Goal: Transaction & Acquisition: Purchase product/service

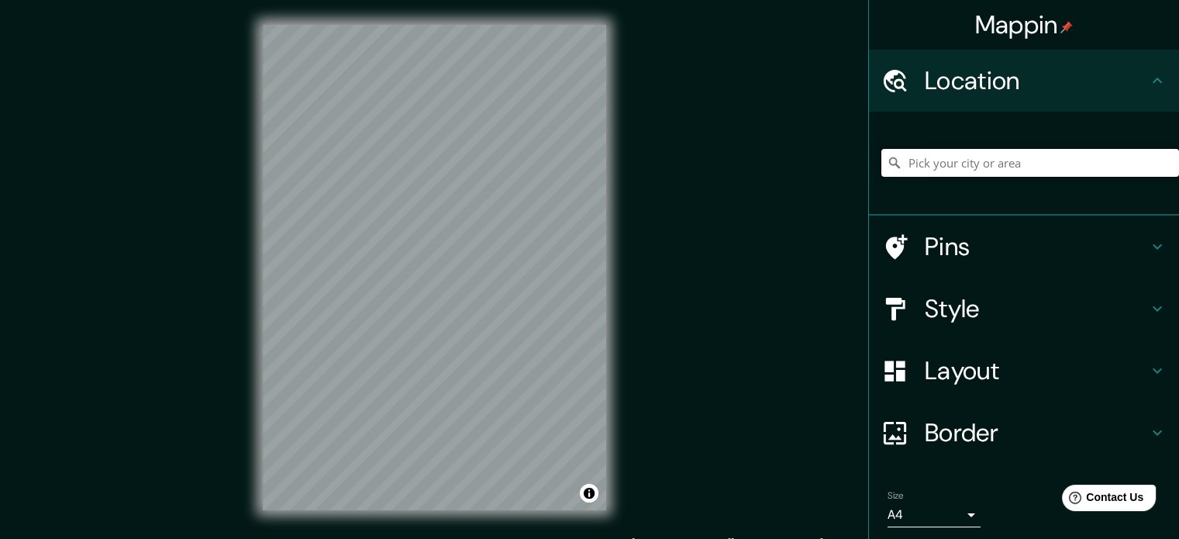
click at [1011, 158] on input "Pick your city or area" at bounding box center [1030, 163] width 298 height 28
paste input "Mercado Modelo (mercadillo)"
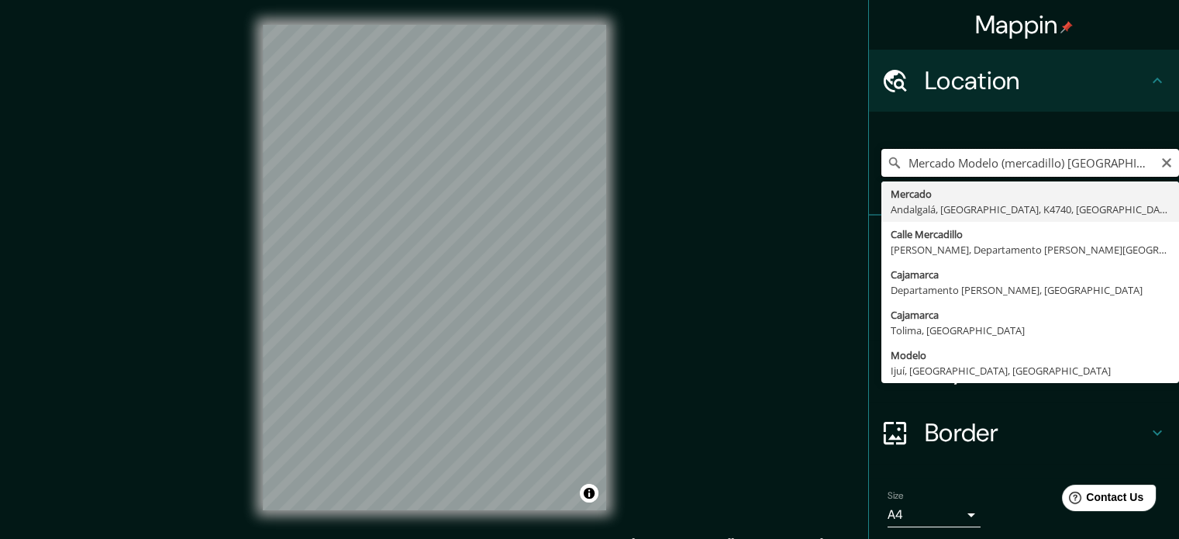
click at [1121, 166] on input "Mercado Modelo (mercadillo) [GEOGRAPHIC_DATA]" at bounding box center [1030, 163] width 298 height 28
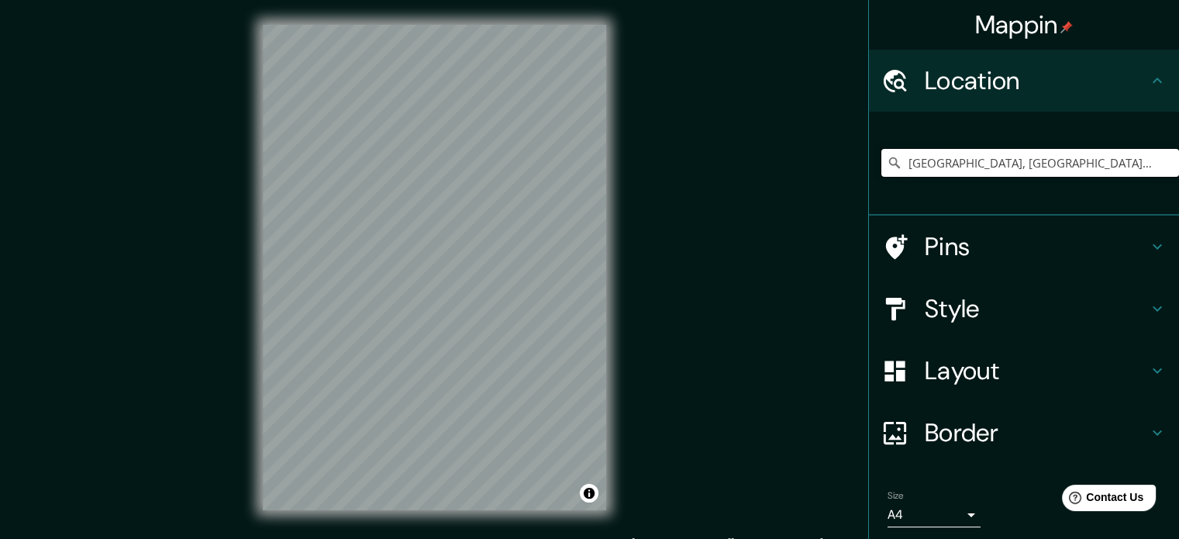
type input "[GEOGRAPHIC_DATA], [GEOGRAPHIC_DATA], [GEOGRAPHIC_DATA], K4740, [GEOGRAPHIC_DAT…"
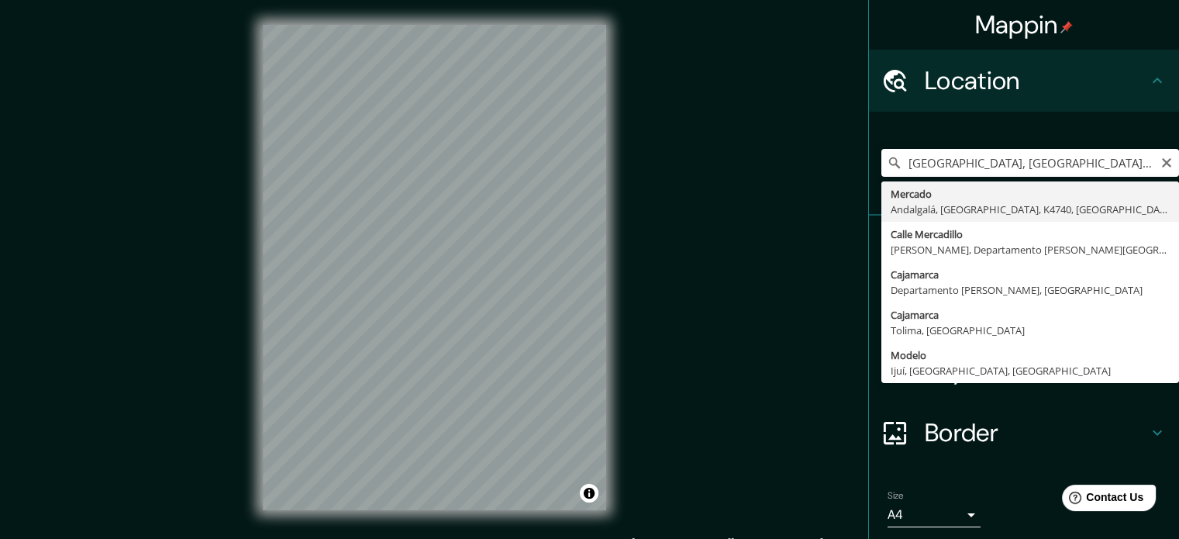
drag, startPoint x: 1152, startPoint y: 157, endPoint x: 1142, endPoint y: 157, distance: 9.3
click at [1160, 157] on icon "Clear" at bounding box center [1166, 163] width 12 height 12
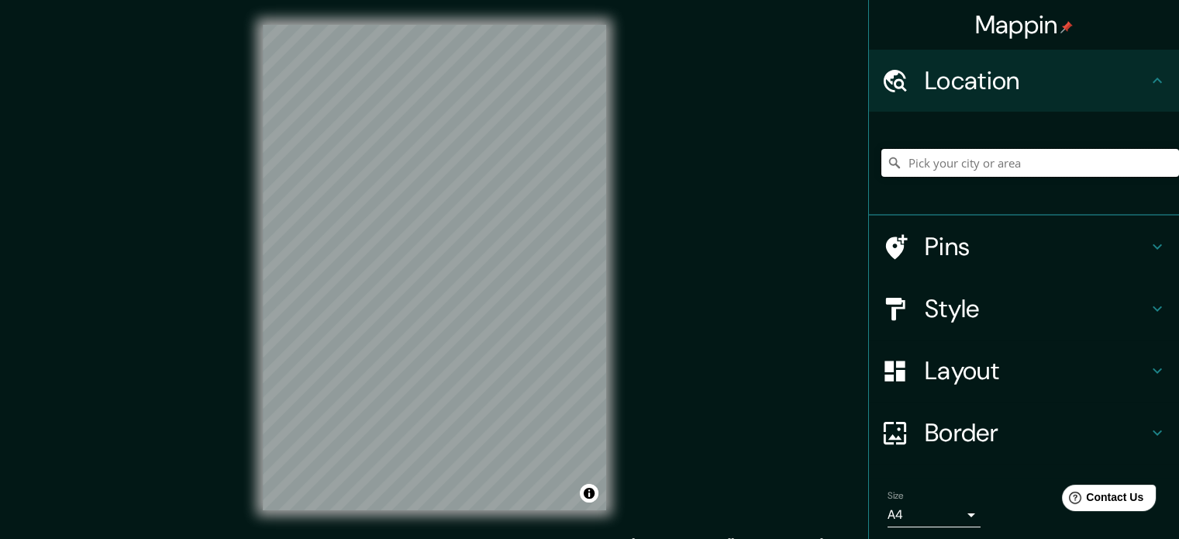
click at [1076, 164] on input "Pick your city or area" at bounding box center [1030, 163] width 298 height 28
paste input "Mercado Modelo (mercadillo)"
type input "Mercado Modelo (mercadillo)"
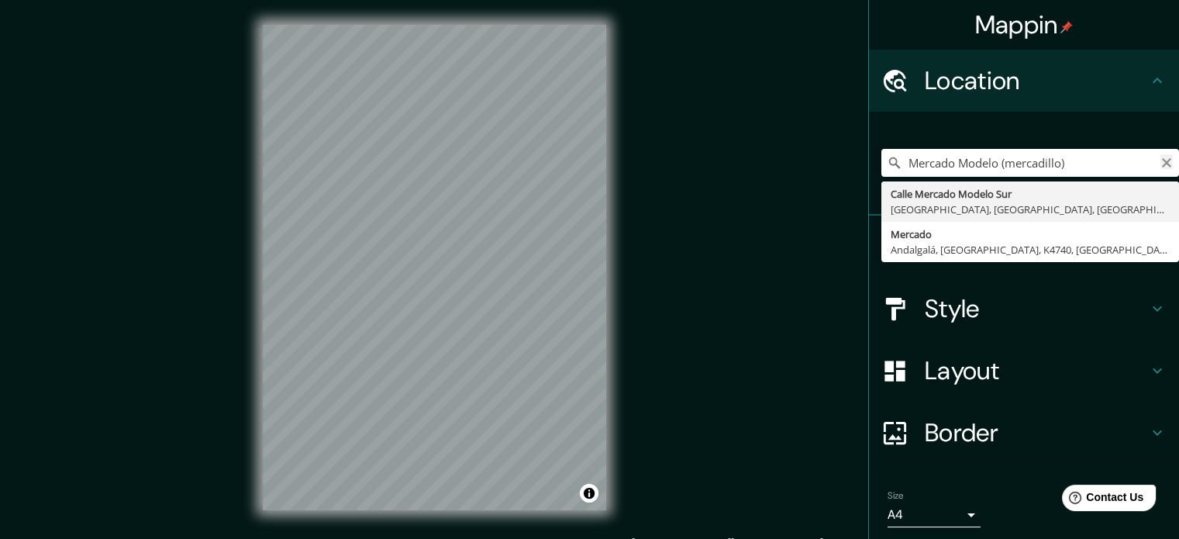
click at [1162, 164] on icon "Clear" at bounding box center [1166, 162] width 9 height 9
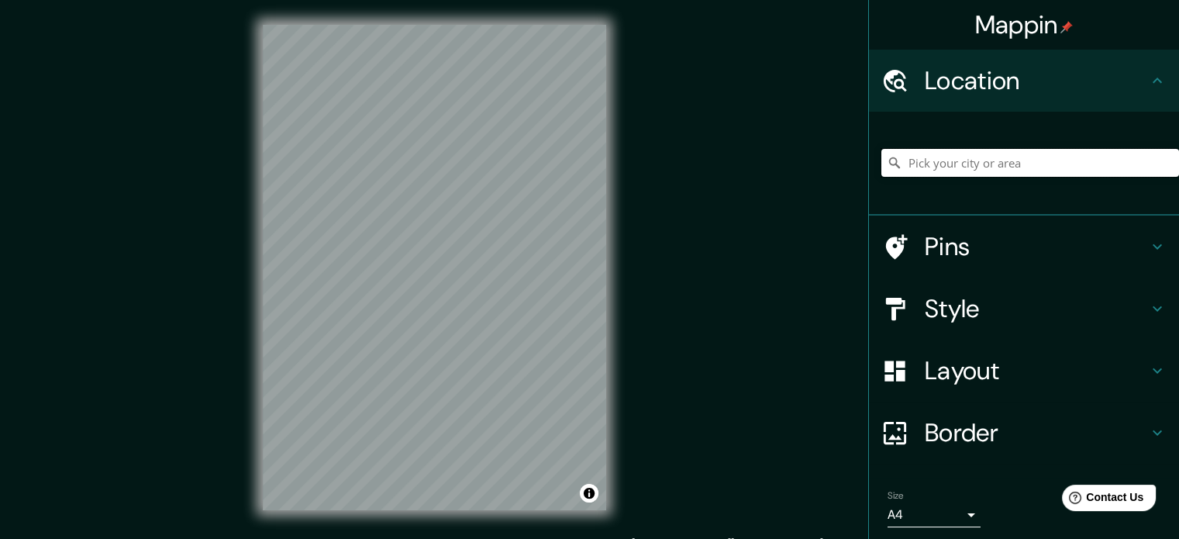
paste input "Mercado Modelo (mercadillo)"
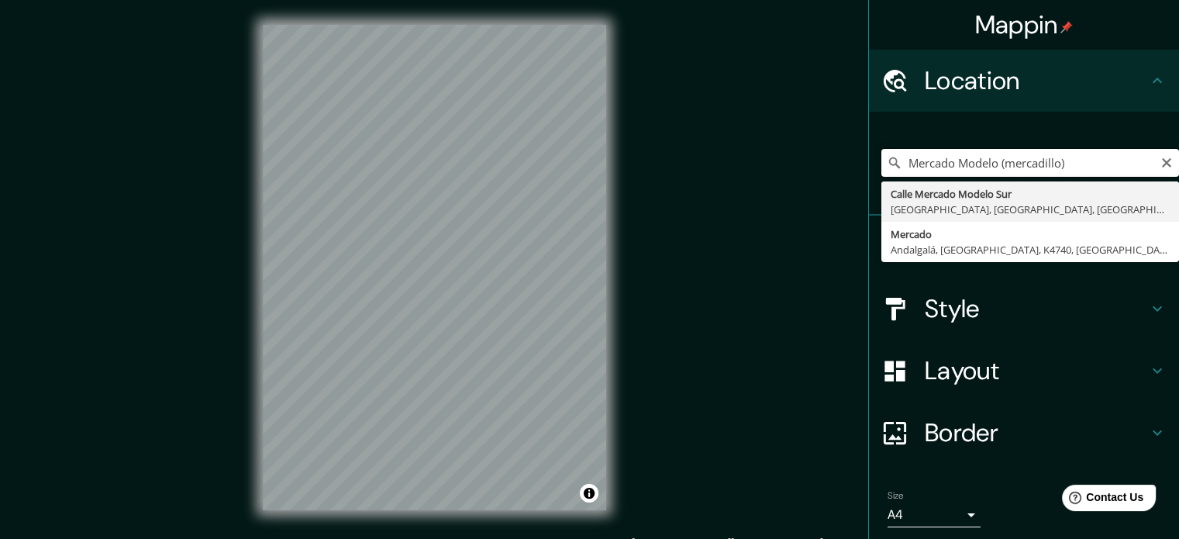
type input "Mercado Modelo (mercadillo)"
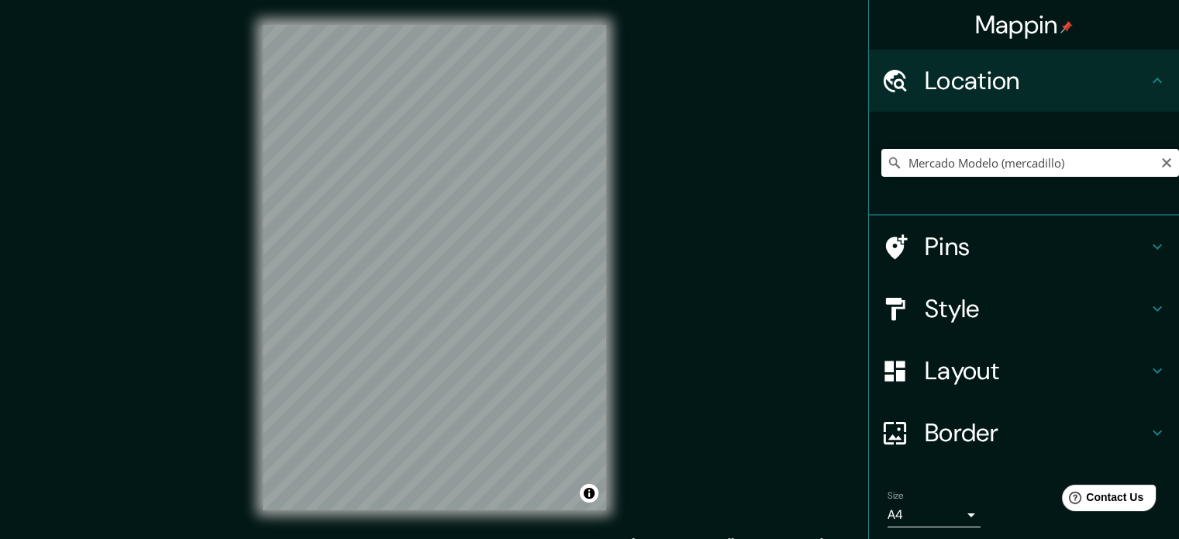
drag, startPoint x: 1153, startPoint y: 180, endPoint x: 1161, endPoint y: 177, distance: 8.1
click at [1161, 177] on div "Mercado Modelo (mercadillo) Calle Mercado Modelo Sur Huacho, [GEOGRAPHIC_DATA],…" at bounding box center [1030, 162] width 298 height 77
drag, startPoint x: 1157, startPoint y: 168, endPoint x: 1115, endPoint y: 141, distance: 49.9
click at [1160, 167] on icon "Clear" at bounding box center [1166, 163] width 12 height 12
click at [943, 170] on input "Pick your city or area" at bounding box center [1030, 163] width 298 height 28
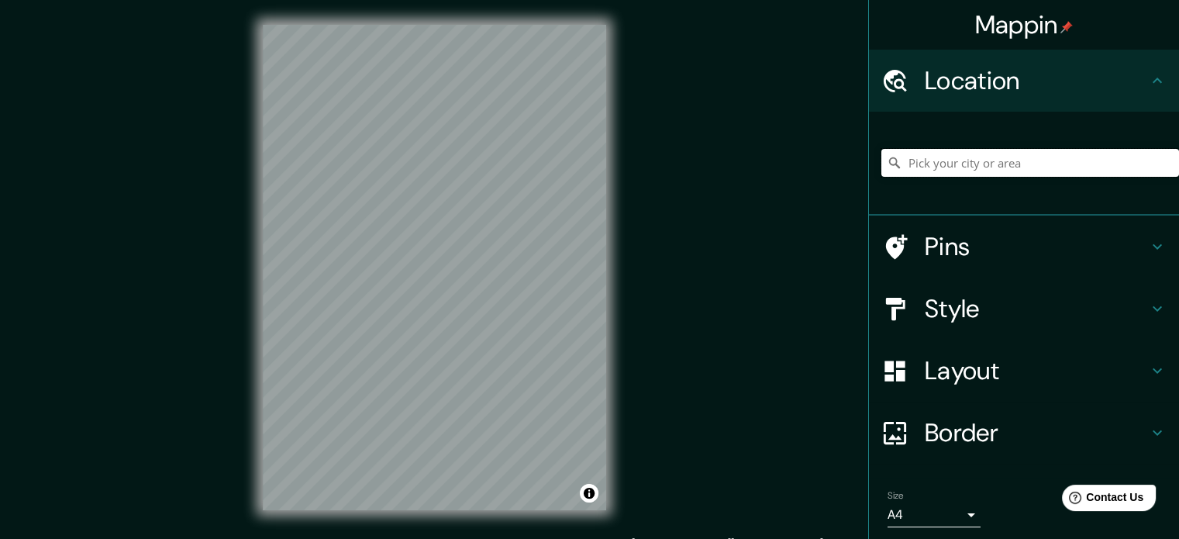
paste input "[GEOGRAPHIC_DATA][PERSON_NAME]"
type input "[GEOGRAPHIC_DATA], 12439 [GEOGRAPHIC_DATA], [GEOGRAPHIC_DATA]"
click at [1160, 167] on icon "Clear" at bounding box center [1166, 163] width 12 height 12
click at [1060, 159] on input "Pick your city or area" at bounding box center [1030, 163] width 298 height 28
paste input "[GEOGRAPHIC_DATA][PERSON_NAME]"
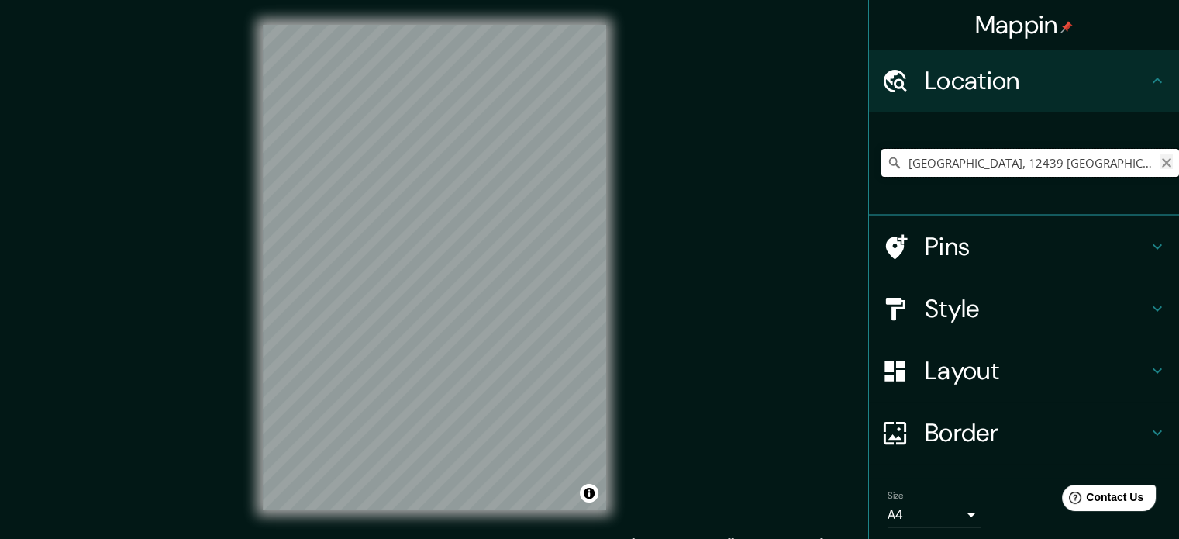
type input "[GEOGRAPHIC_DATA], 12439 [GEOGRAPHIC_DATA], [GEOGRAPHIC_DATA]"
click at [1160, 160] on icon "Clear" at bounding box center [1166, 163] width 12 height 12
drag, startPoint x: 1127, startPoint y: 169, endPoint x: 795, endPoint y: 139, distance: 333.1
click at [795, 139] on div "Mappin Location [GEOGRAPHIC_DATA], 12439 [GEOGRAPHIC_DATA], [GEOGRAPHIC_DATA] […" at bounding box center [589, 280] width 1179 height 560
click at [1118, 161] on input "[GEOGRAPHIC_DATA], 12439 [GEOGRAPHIC_DATA], [GEOGRAPHIC_DATA]" at bounding box center [1030, 163] width 298 height 28
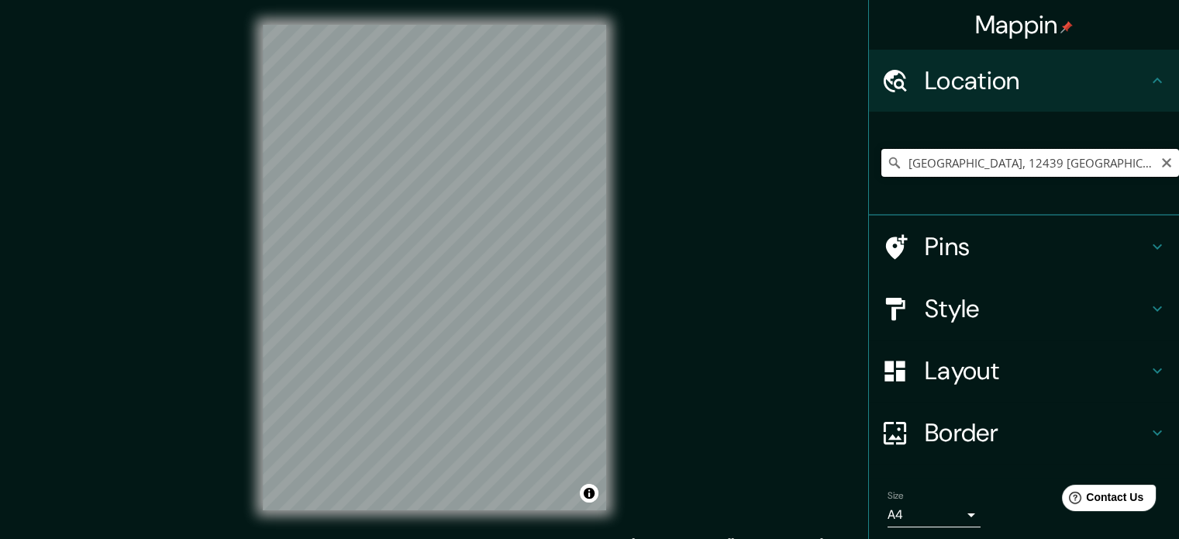
drag, startPoint x: 1117, startPoint y: 161, endPoint x: 1001, endPoint y: 170, distance: 116.6
click at [1001, 170] on input "[GEOGRAPHIC_DATA], 12439 [GEOGRAPHIC_DATA], [GEOGRAPHIC_DATA]" at bounding box center [1030, 163] width 298 height 28
drag, startPoint x: 1113, startPoint y: 164, endPoint x: 858, endPoint y: 177, distance: 255.3
click at [869, 177] on div "[GEOGRAPHIC_DATA], 12439 [GEOGRAPHIC_DATA], [GEOGRAPHIC_DATA] [GEOGRAPHIC_DATA]…" at bounding box center [1024, 164] width 310 height 104
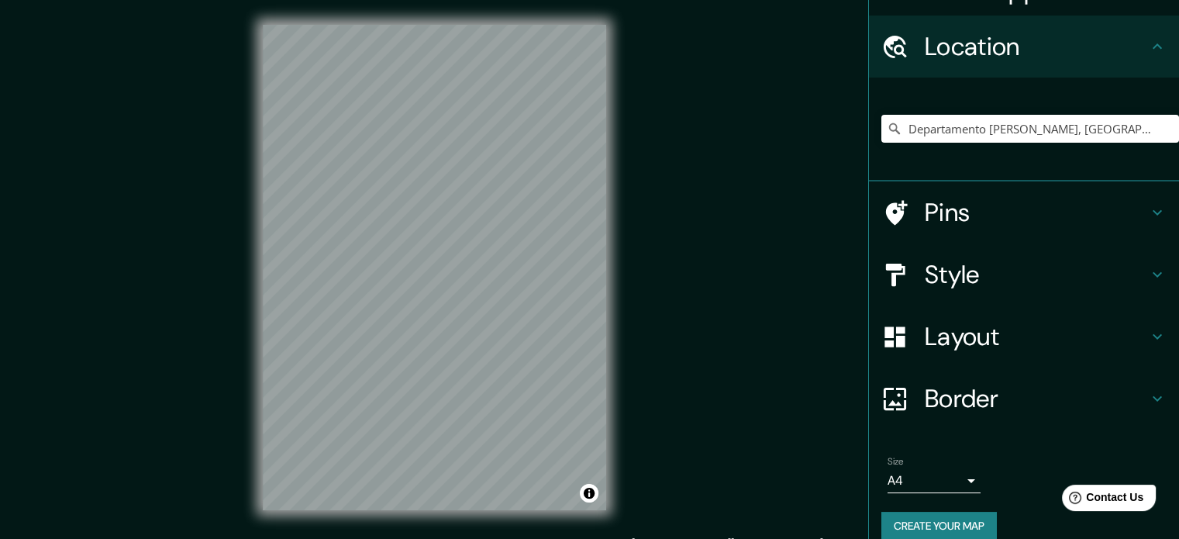
scroll to position [53, 0]
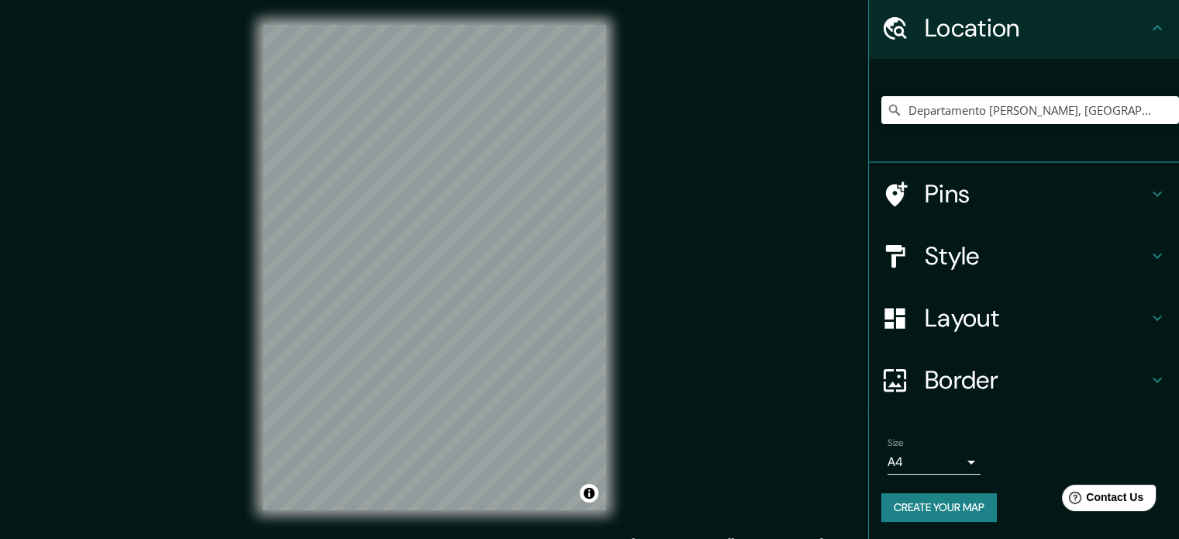
click at [1001, 250] on h4 "Style" at bounding box center [1036, 255] width 223 height 31
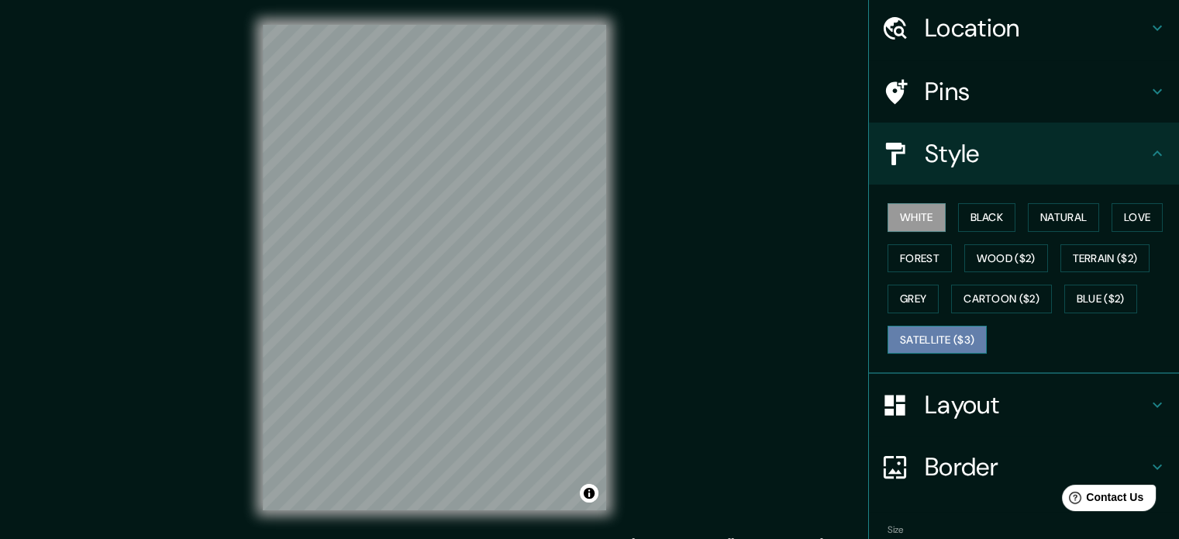
click at [927, 334] on button "Satellite ($3)" at bounding box center [936, 339] width 99 height 29
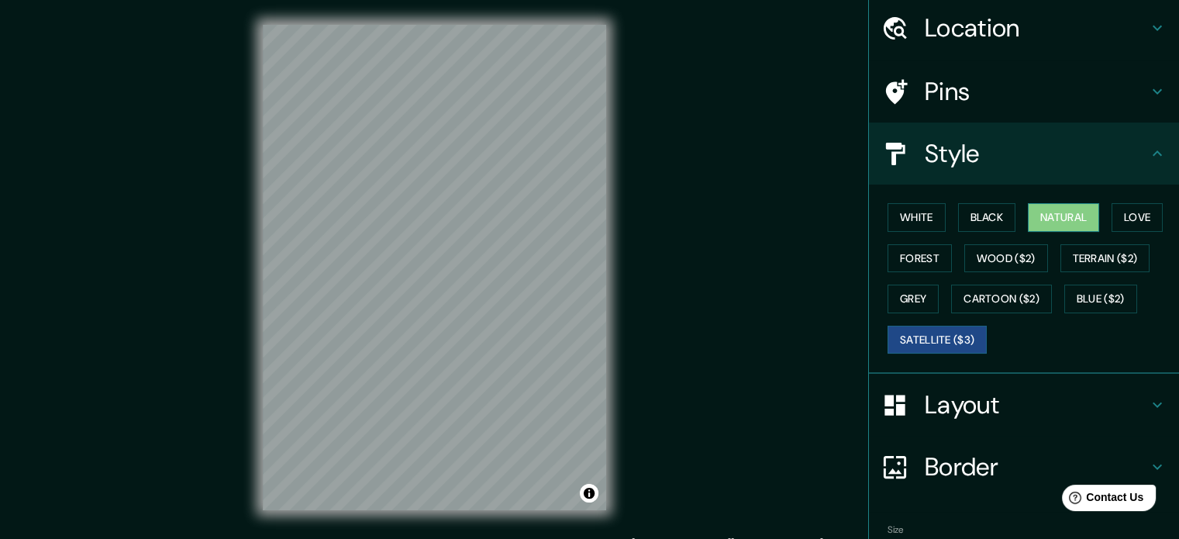
click at [1055, 217] on button "Natural" at bounding box center [1063, 217] width 71 height 29
click at [889, 207] on button "White" at bounding box center [916, 217] width 58 height 29
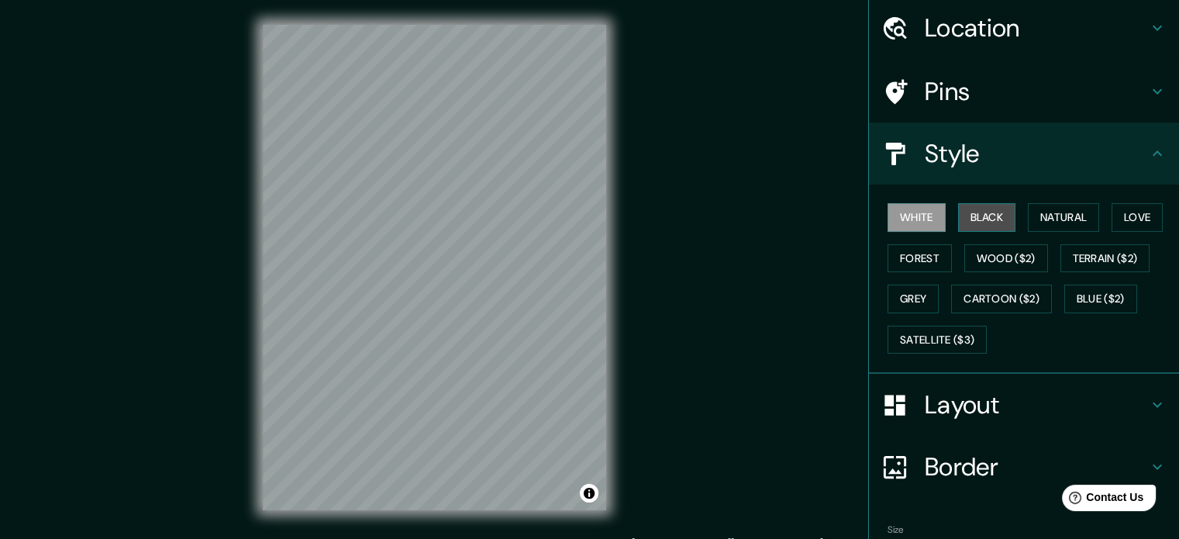
click at [970, 207] on button "Black" at bounding box center [987, 217] width 58 height 29
click at [1117, 222] on button "Love" at bounding box center [1136, 217] width 51 height 29
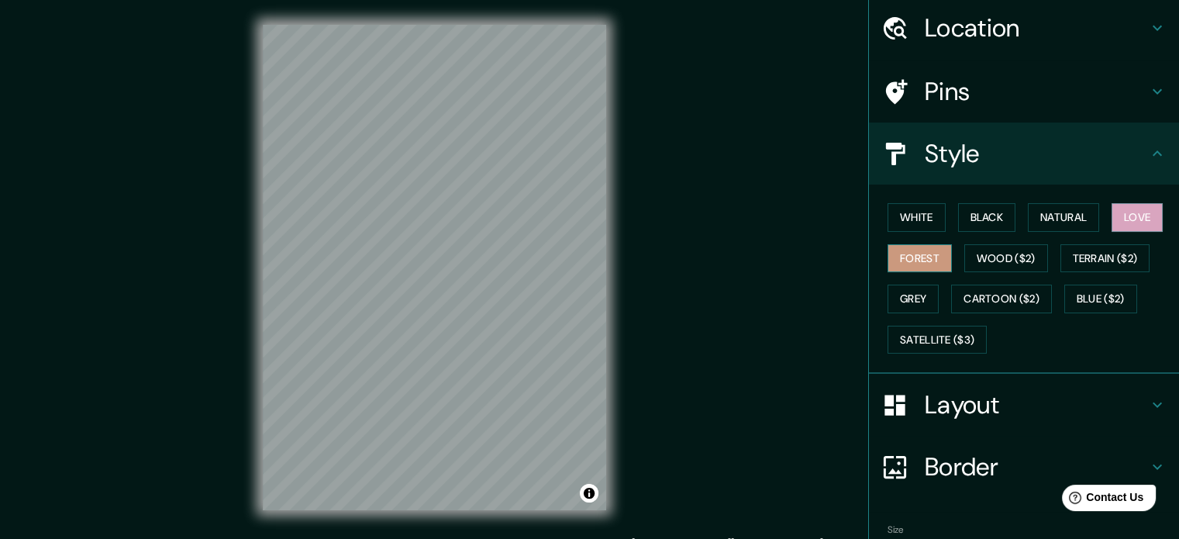
click at [887, 245] on button "Forest" at bounding box center [919, 258] width 64 height 29
click at [1007, 257] on button "Wood ($2)" at bounding box center [1006, 258] width 84 height 29
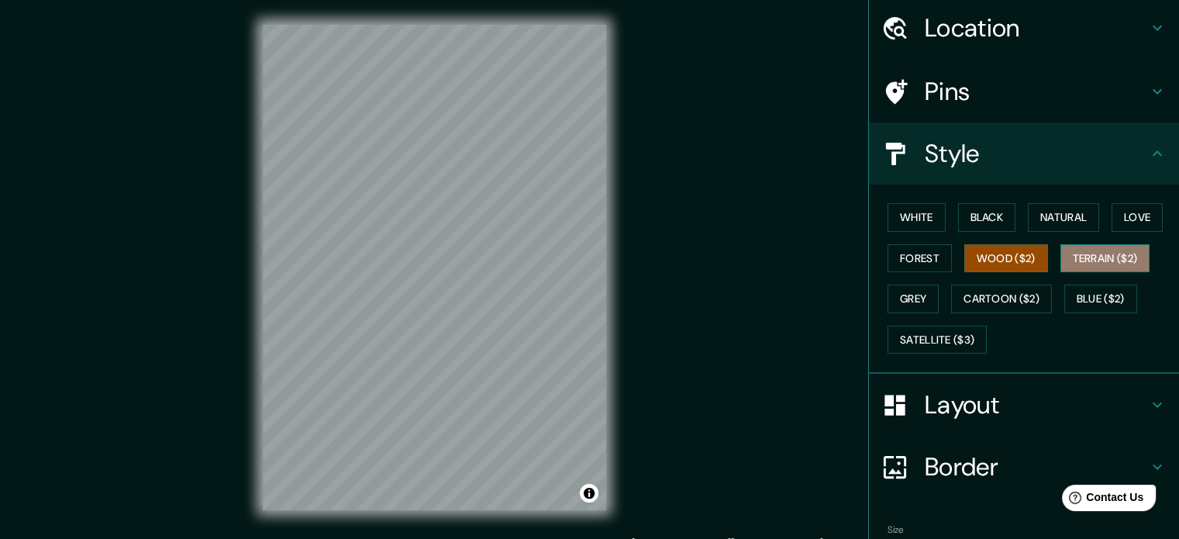
click at [1100, 263] on button "Terrain ($2)" at bounding box center [1105, 258] width 90 height 29
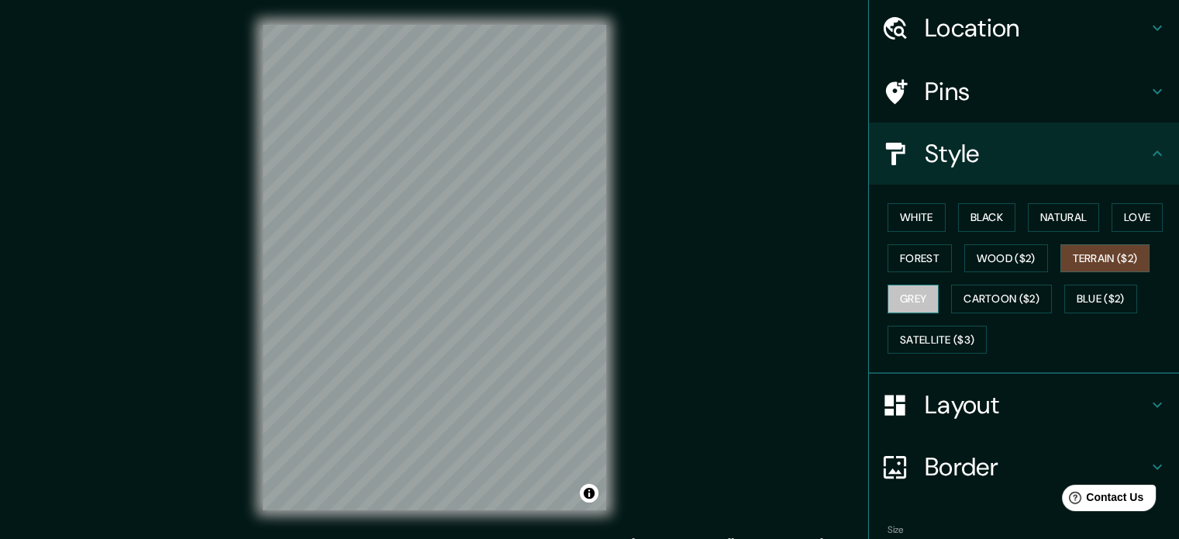
click at [905, 299] on button "Grey" at bounding box center [912, 298] width 51 height 29
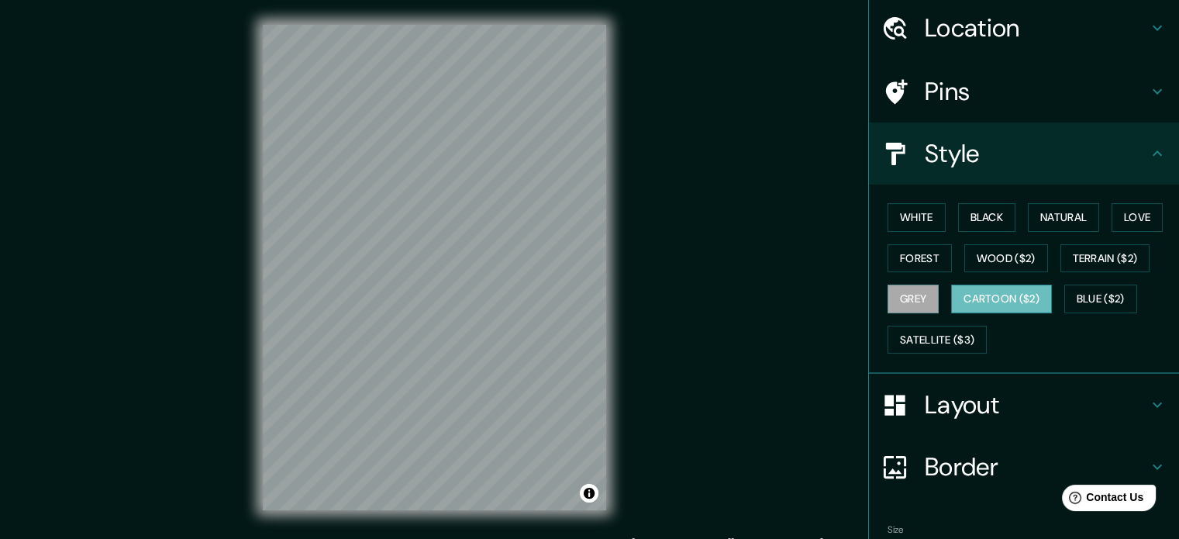
click at [956, 291] on button "Cartoon ($2)" at bounding box center [1001, 298] width 101 height 29
click at [1104, 303] on button "Blue ($2)" at bounding box center [1100, 298] width 73 height 29
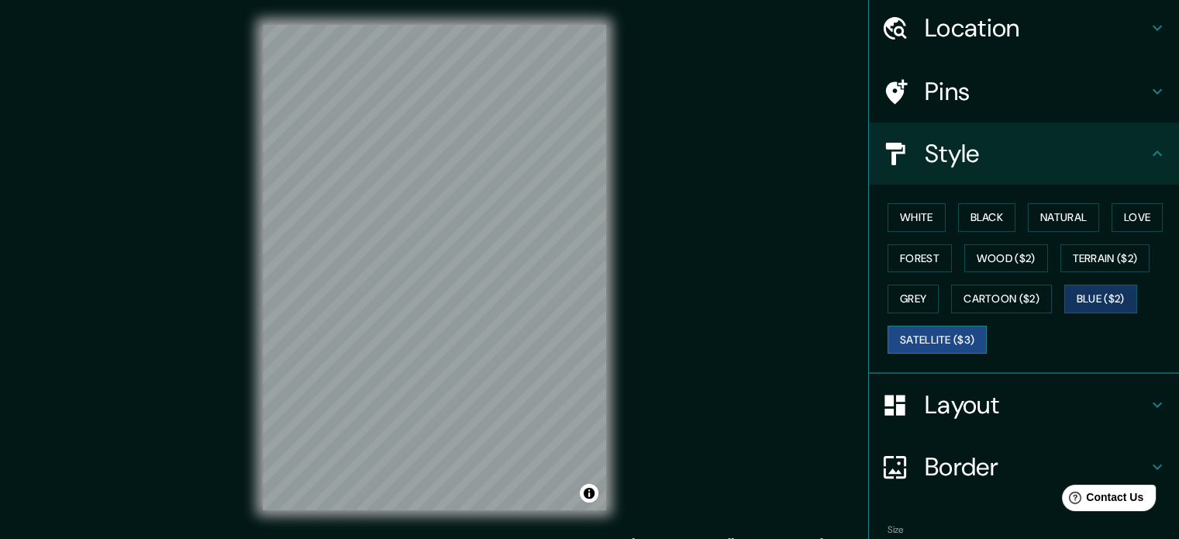
click at [949, 332] on button "Satellite ($3)" at bounding box center [936, 339] width 99 height 29
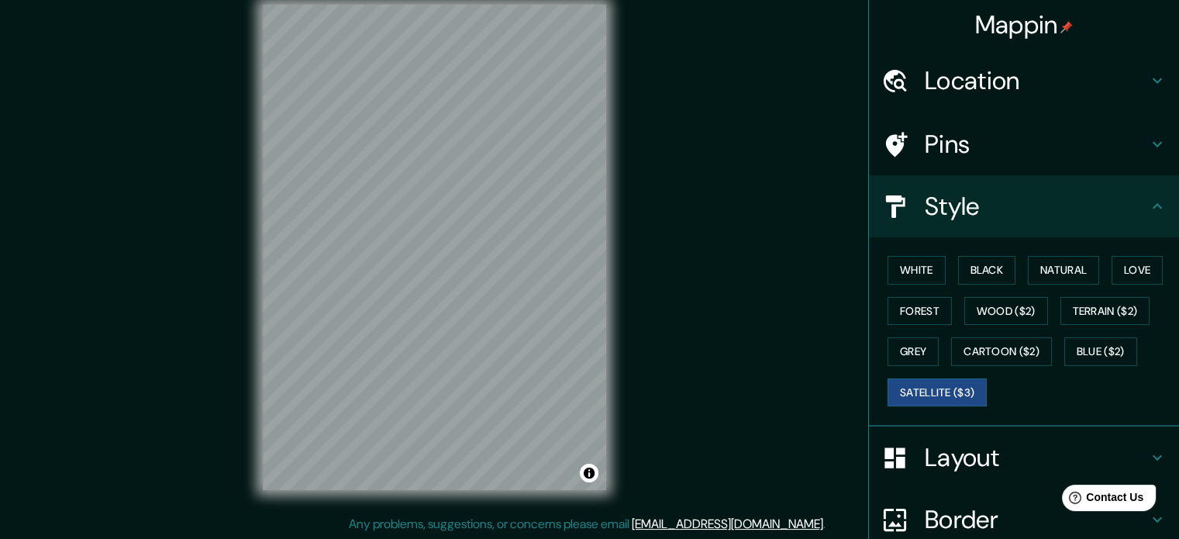
scroll to position [0, 0]
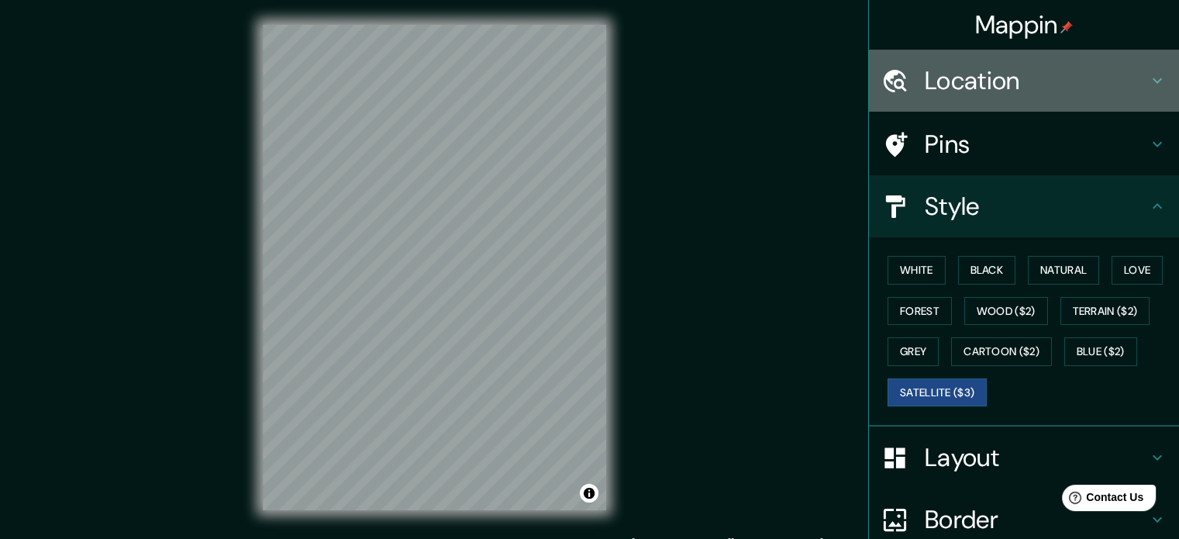
click at [1091, 75] on h4 "Location" at bounding box center [1036, 80] width 223 height 31
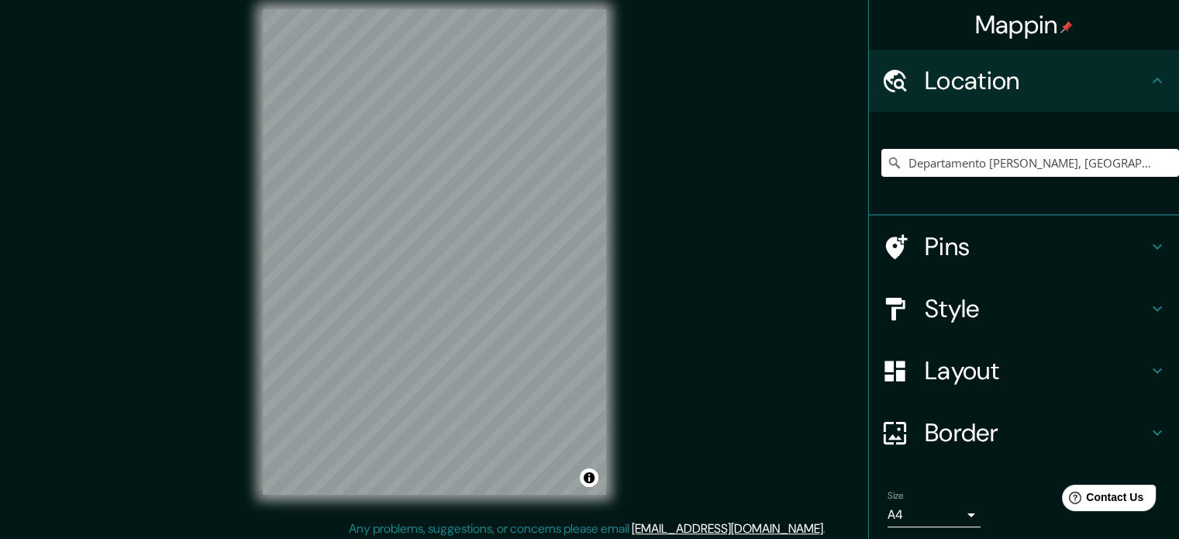
scroll to position [20, 0]
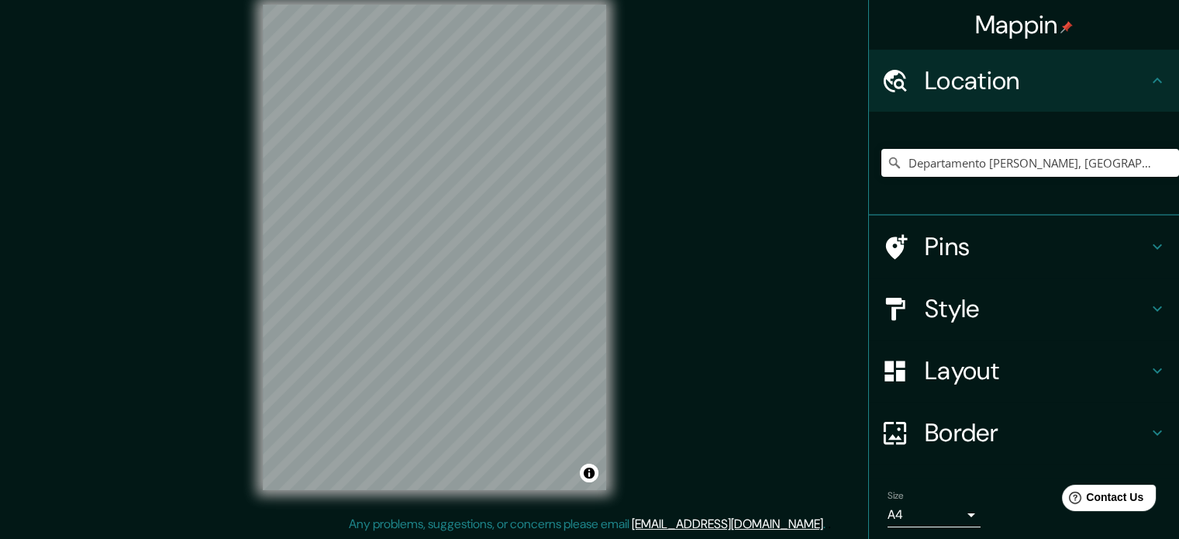
click at [699, 289] on div "Mappin Location [GEOGRAPHIC_DATA][PERSON_NAME], [GEOGRAPHIC_DATA] Pins Style La…" at bounding box center [589, 260] width 1179 height 560
click at [646, 157] on div "Mappin Location [GEOGRAPHIC_DATA][PERSON_NAME], [GEOGRAPHIC_DATA] Pins Style La…" at bounding box center [589, 260] width 1179 height 560
click at [618, 226] on div "© Mapbox © OpenStreetMap Improve this map © Maxar" at bounding box center [434, 247] width 393 height 535
click at [1094, 160] on input "Departamento [PERSON_NAME], [GEOGRAPHIC_DATA]" at bounding box center [1030, 163] width 298 height 28
click at [1093, 159] on input "Departamento [PERSON_NAME], [GEOGRAPHIC_DATA]" at bounding box center [1030, 163] width 298 height 28
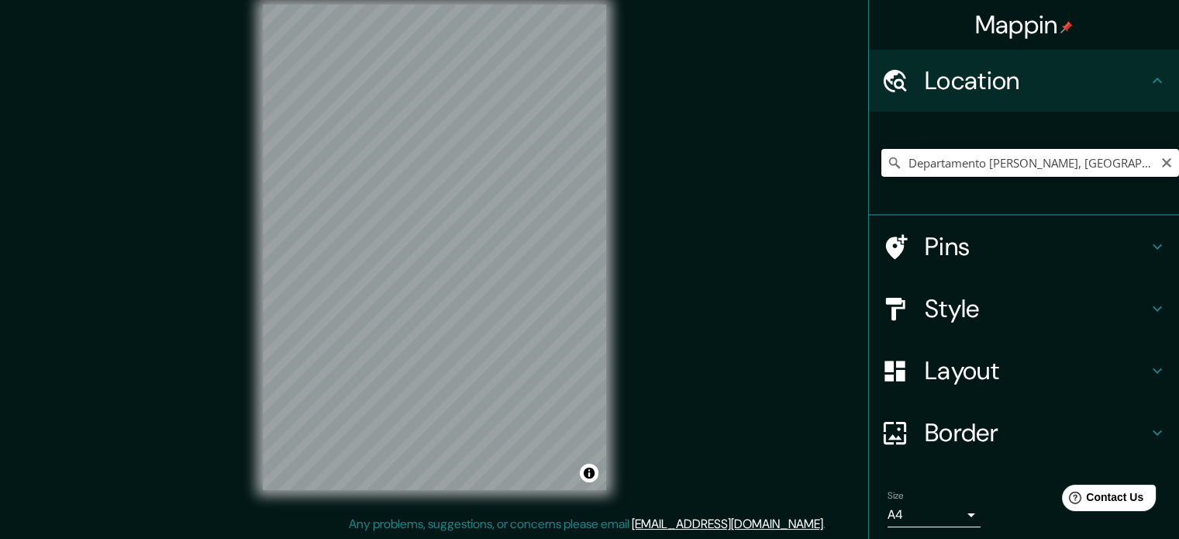
click at [1093, 159] on input "Departamento [PERSON_NAME], [GEOGRAPHIC_DATA]" at bounding box center [1030, 163] width 298 height 28
click at [992, 170] on input "Departamento [PERSON_NAME], [GEOGRAPHIC_DATA]" at bounding box center [1030, 163] width 298 height 28
drag, startPoint x: 1000, startPoint y: 164, endPoint x: 854, endPoint y: 178, distance: 147.2
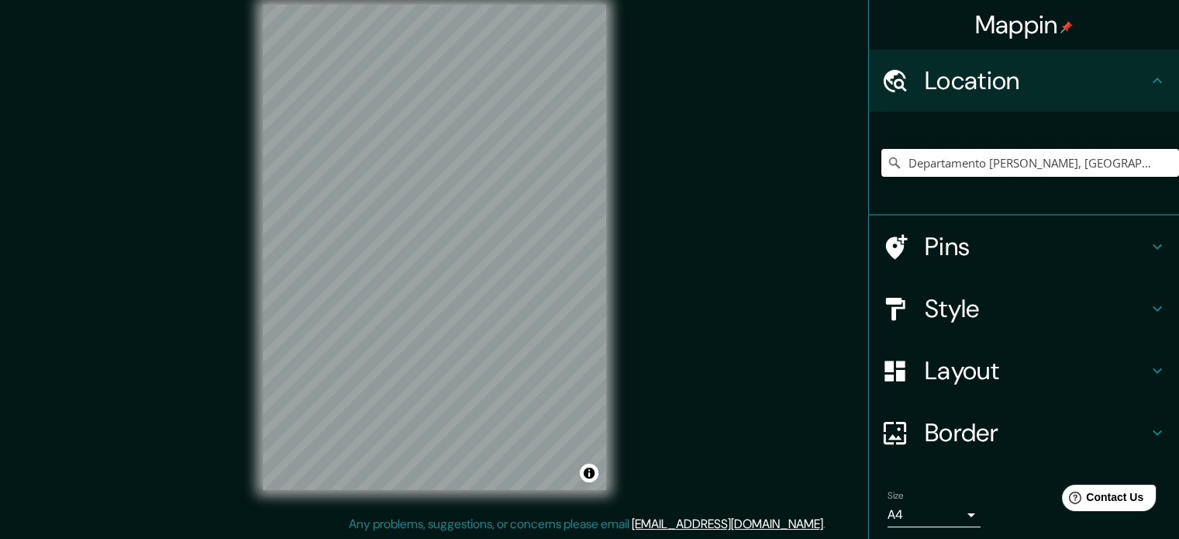
click at [833, 177] on div "Mappin Location [GEOGRAPHIC_DATA][PERSON_NAME], [GEOGRAPHIC_DATA] Pins Style La…" at bounding box center [589, 260] width 1179 height 560
click at [994, 165] on input "Departamento [PERSON_NAME], [GEOGRAPHIC_DATA]" at bounding box center [1030, 163] width 298 height 28
drag, startPoint x: 994, startPoint y: 165, endPoint x: 818, endPoint y: 166, distance: 176.7
click at [818, 166] on div "Mappin Location [GEOGRAPHIC_DATA][PERSON_NAME], [GEOGRAPHIC_DATA] Pins Style La…" at bounding box center [589, 260] width 1179 height 560
click at [996, 162] on input "Departamento [PERSON_NAME], [GEOGRAPHIC_DATA]" at bounding box center [1030, 163] width 298 height 28
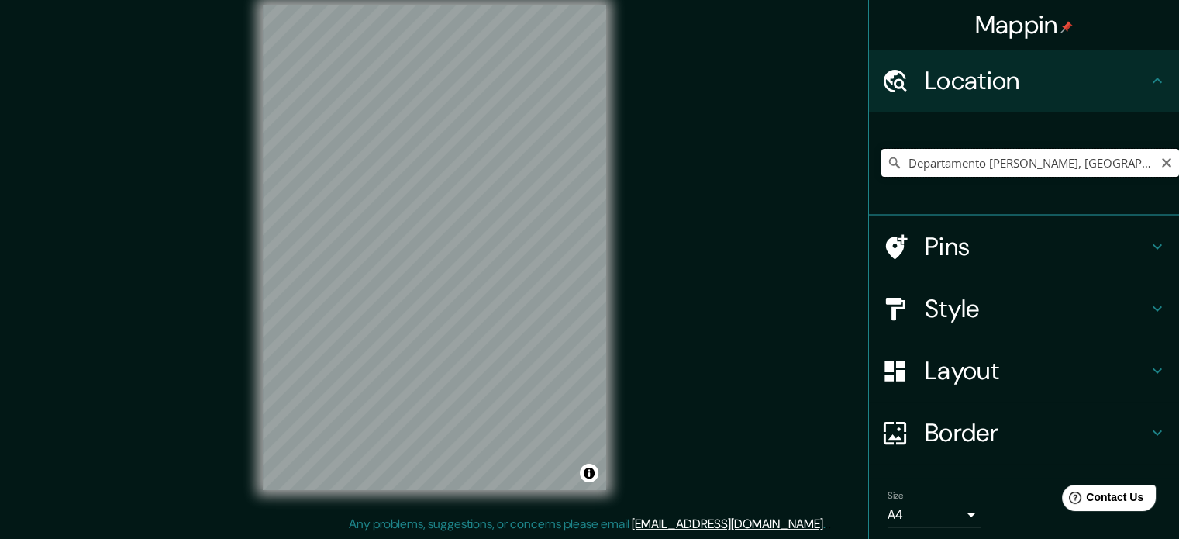
click at [896, 165] on input "Departamento [PERSON_NAME], [GEOGRAPHIC_DATA]" at bounding box center [1030, 163] width 298 height 28
drag, startPoint x: 896, startPoint y: 166, endPoint x: 914, endPoint y: 166, distance: 18.6
click at [914, 166] on input "Departamento [PERSON_NAME], [GEOGRAPHIC_DATA]" at bounding box center [1030, 163] width 298 height 28
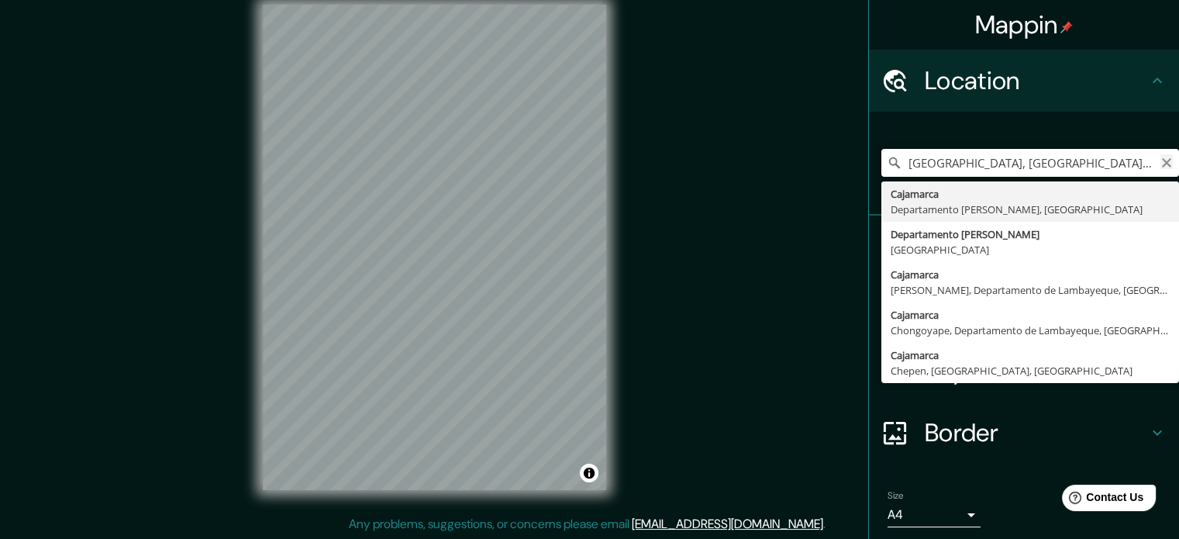
type input "[GEOGRAPHIC_DATA], [GEOGRAPHIC_DATA][PERSON_NAME], [GEOGRAPHIC_DATA], K4700, [G…"
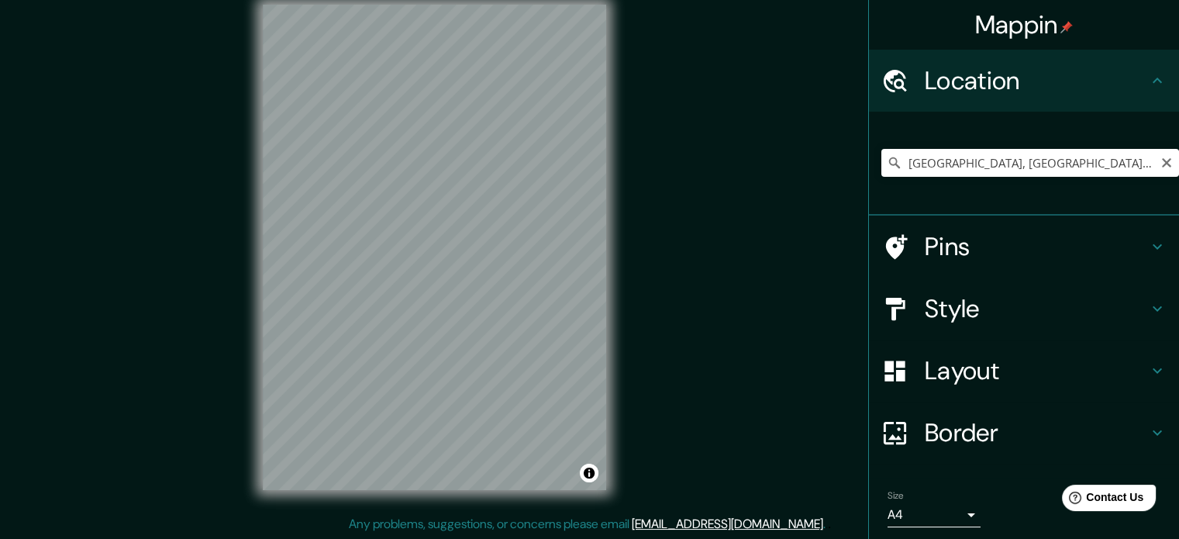
click at [1162, 164] on icon "Clear" at bounding box center [1166, 162] width 9 height 9
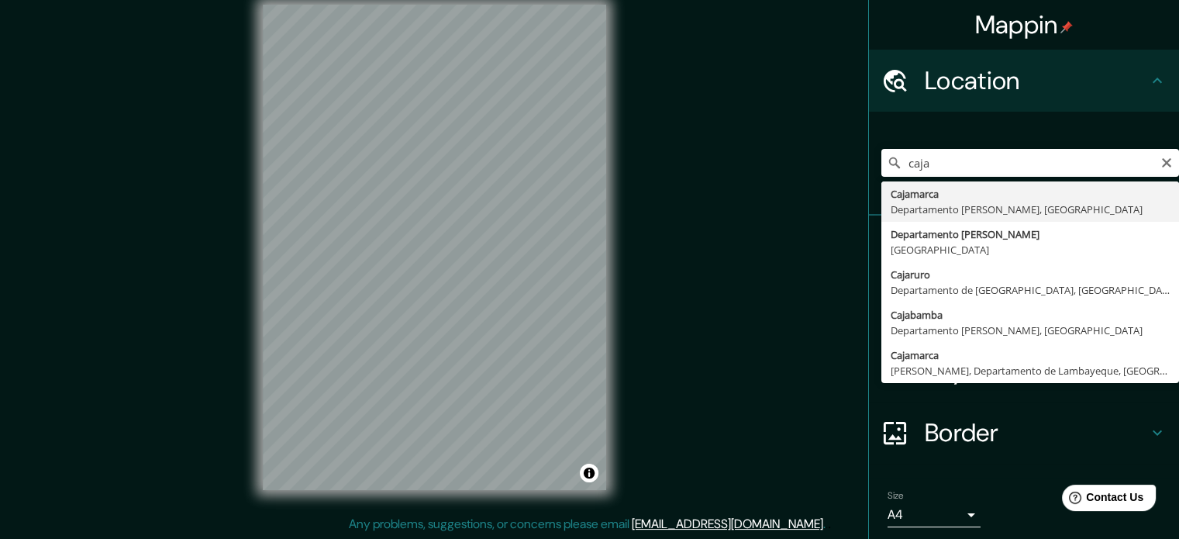
type input "Cajamarca, [GEOGRAPHIC_DATA][PERSON_NAME], [GEOGRAPHIC_DATA]"
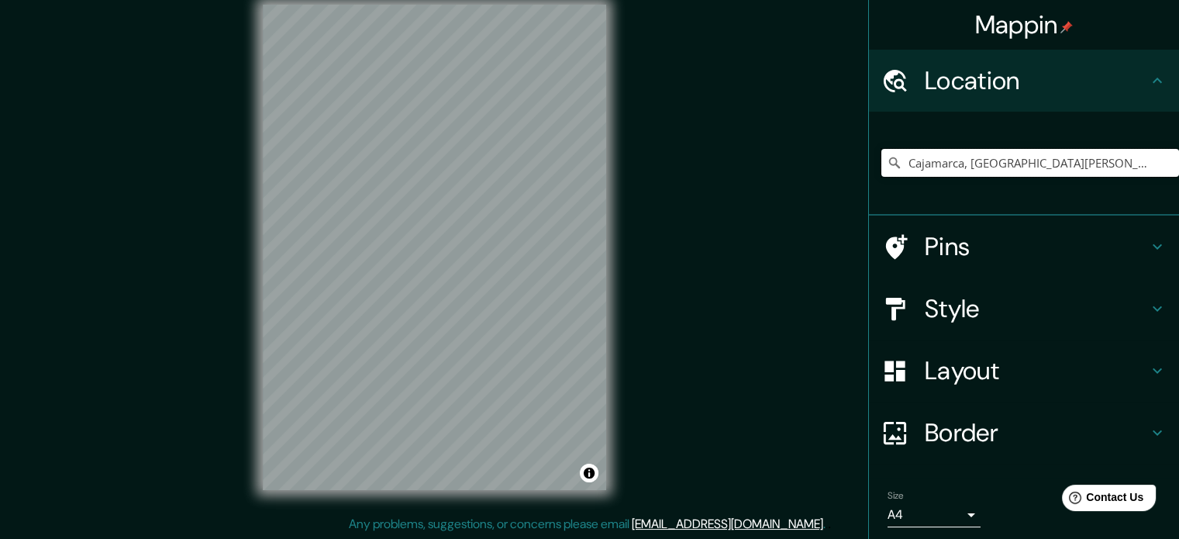
scroll to position [0, 0]
click at [611, 325] on div "© Mapbox © OpenStreetMap Improve this map © Maxar" at bounding box center [434, 247] width 393 height 535
click at [607, 247] on div "© Mapbox © OpenStreetMap Improve this map © Maxar" at bounding box center [434, 247] width 393 height 535
click at [980, 367] on h4 "Layout" at bounding box center [1036, 370] width 223 height 31
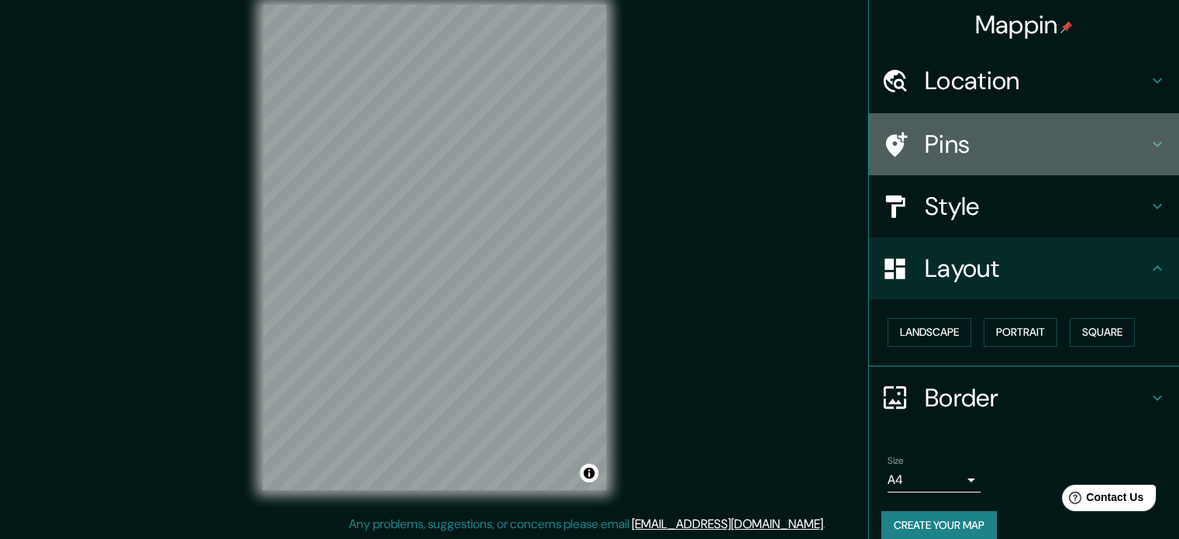
click at [969, 122] on div "Pins" at bounding box center [1024, 144] width 310 height 62
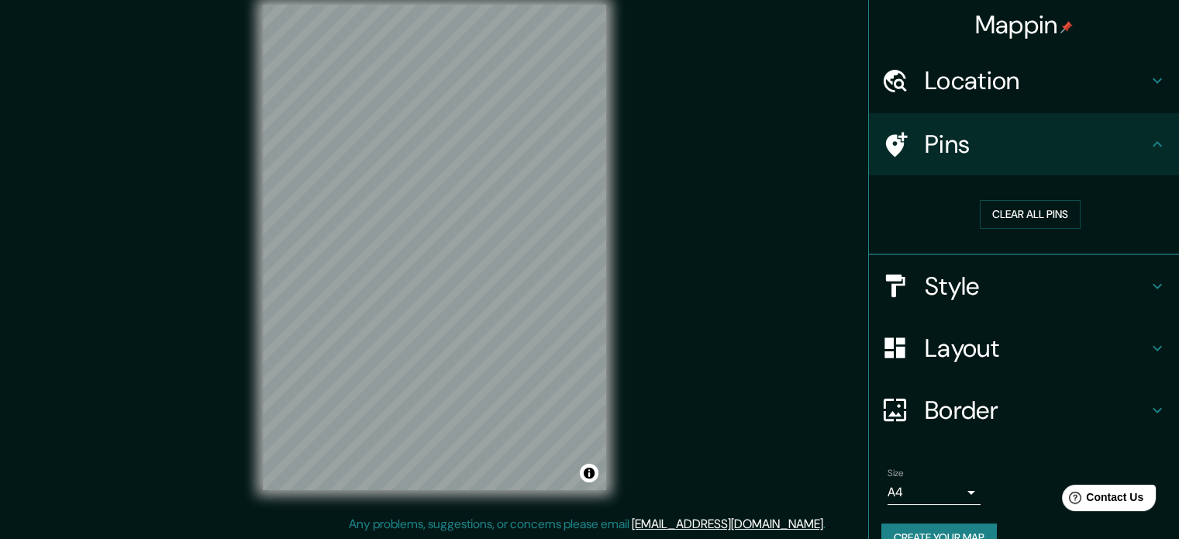
click at [978, 91] on h4 "Location" at bounding box center [1036, 80] width 223 height 31
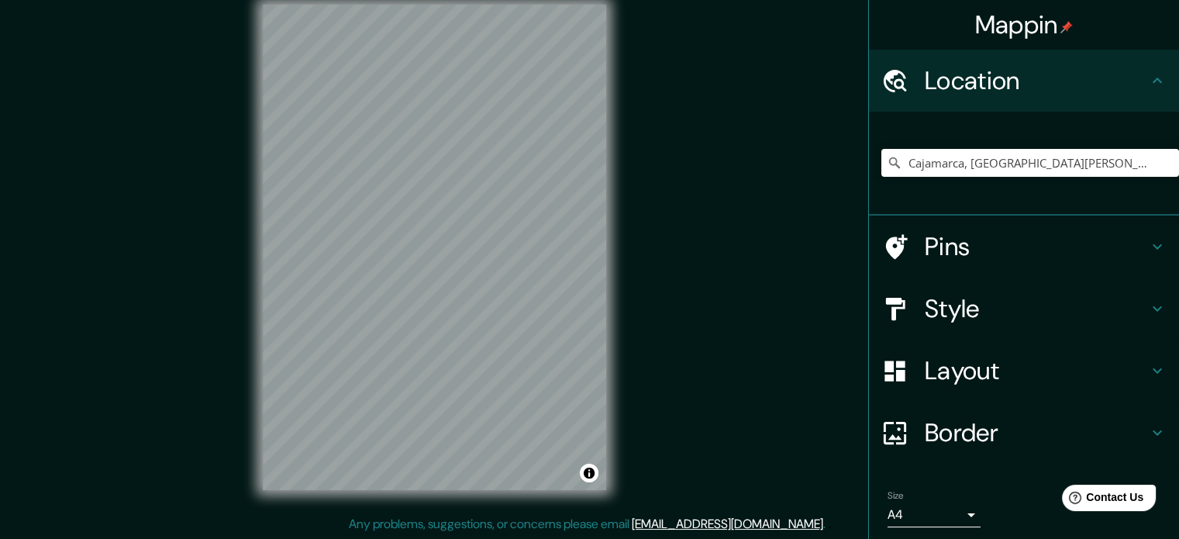
click at [933, 232] on h4 "Pins" at bounding box center [1036, 246] width 223 height 31
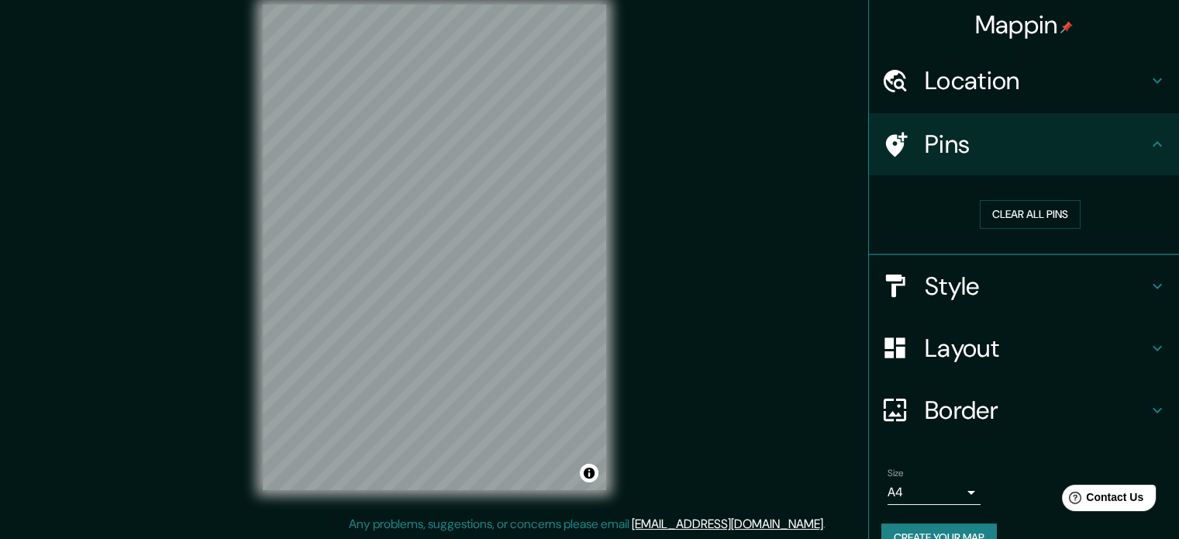
click at [967, 271] on h4 "Style" at bounding box center [1036, 285] width 223 height 31
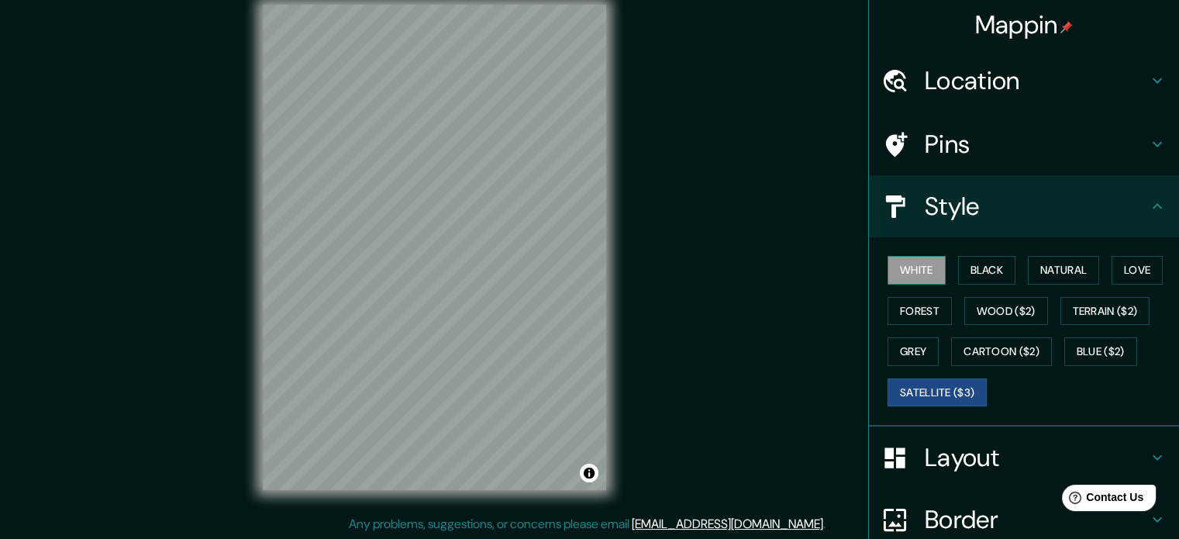
click at [921, 269] on button "White" at bounding box center [916, 270] width 58 height 29
click at [910, 390] on button "Satellite ($3)" at bounding box center [936, 392] width 99 height 29
click at [912, 274] on button "White" at bounding box center [916, 270] width 58 height 29
drag, startPoint x: 615, startPoint y: 277, endPoint x: 411, endPoint y: 271, distance: 203.9
click at [411, 271] on div at bounding box center [417, 266] width 12 height 12
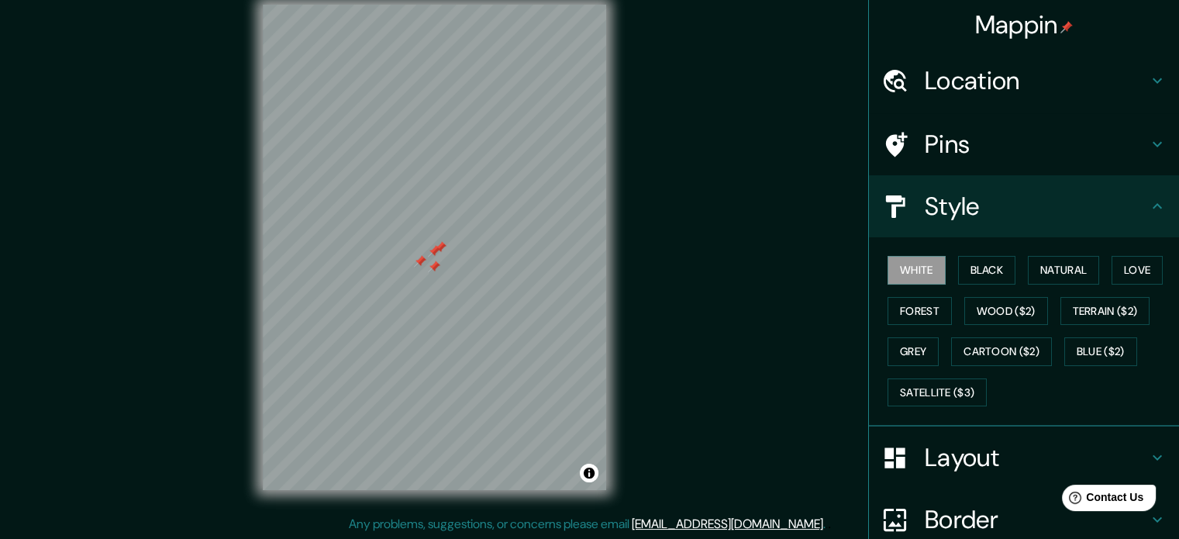
drag, startPoint x: 432, startPoint y: 238, endPoint x: 434, endPoint y: 250, distance: 12.6
click at [434, 250] on div at bounding box center [434, 251] width 12 height 12
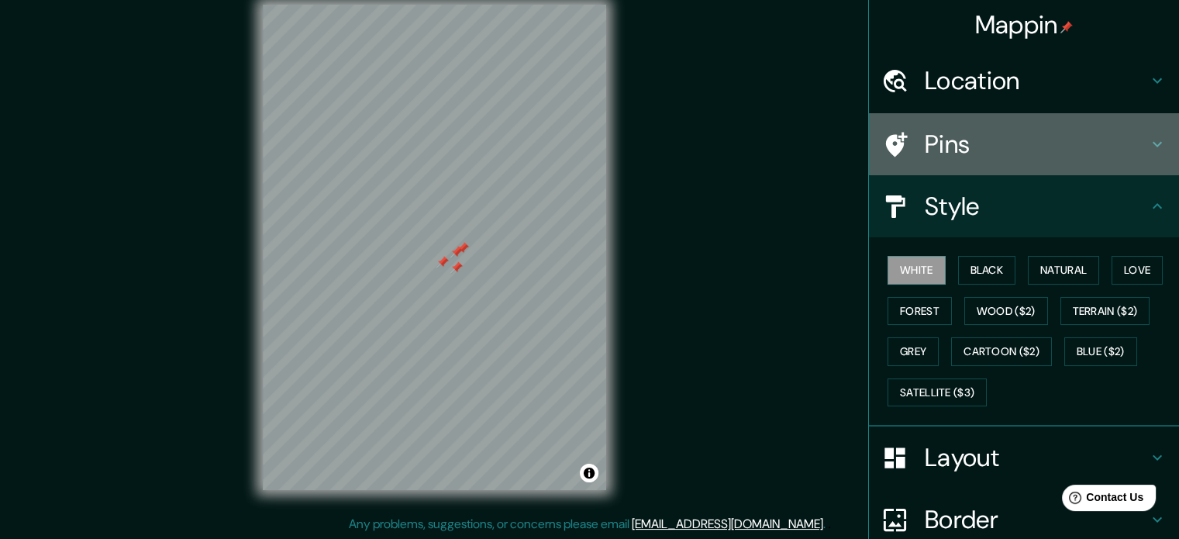
click at [969, 149] on h4 "Pins" at bounding box center [1036, 144] width 223 height 31
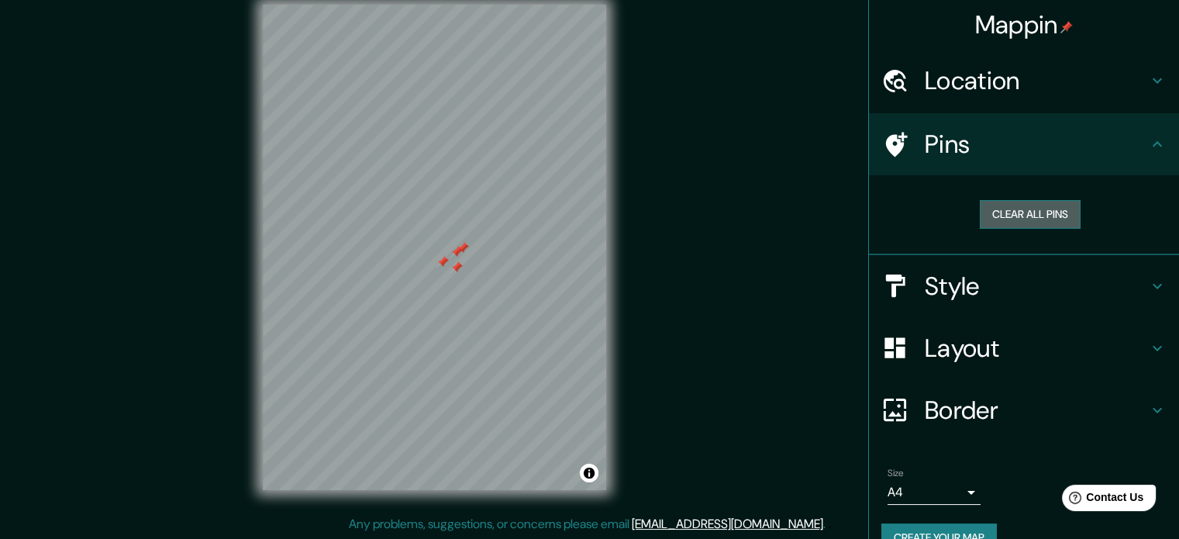
click at [1007, 212] on button "Clear all pins" at bounding box center [1030, 214] width 101 height 29
click at [1007, 209] on button "Clear all pins" at bounding box center [1030, 214] width 101 height 29
click at [443, 268] on div at bounding box center [449, 263] width 12 height 12
click at [993, 211] on button "Clear all pins" at bounding box center [1030, 214] width 101 height 29
click at [997, 210] on button "Clear all pins" at bounding box center [1030, 214] width 101 height 29
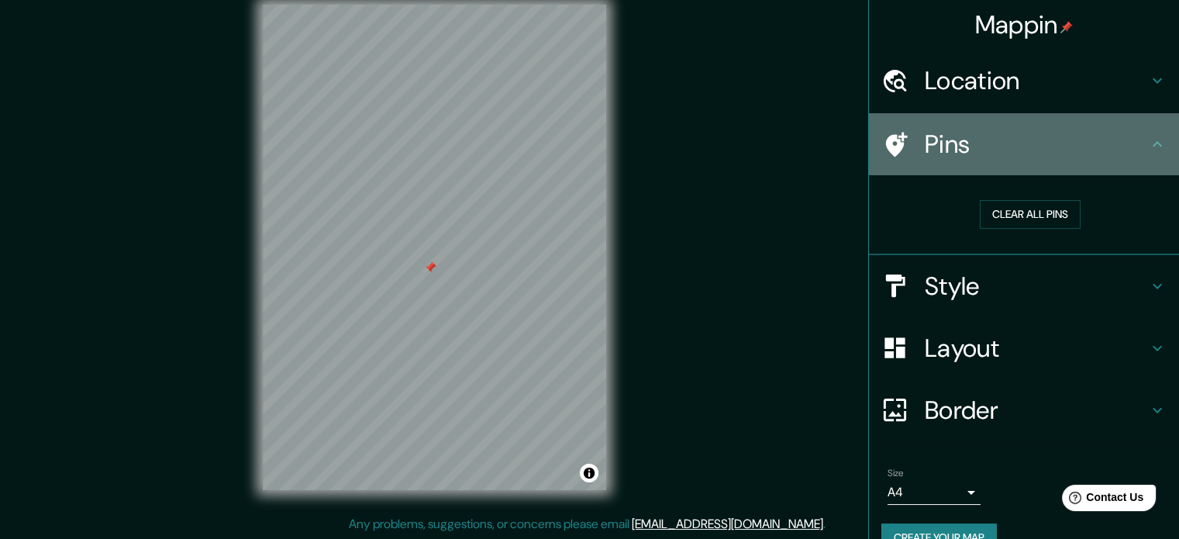
click at [1148, 144] on icon at bounding box center [1157, 144] width 19 height 19
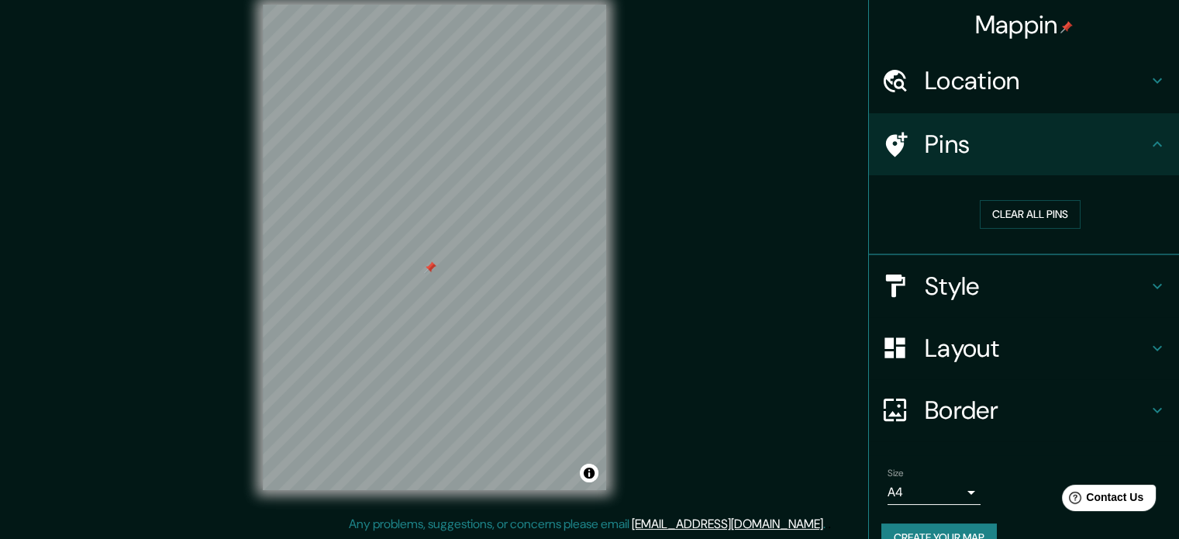
click at [426, 263] on div at bounding box center [430, 267] width 12 height 12
click at [977, 405] on h4 "Border" at bounding box center [1036, 409] width 223 height 31
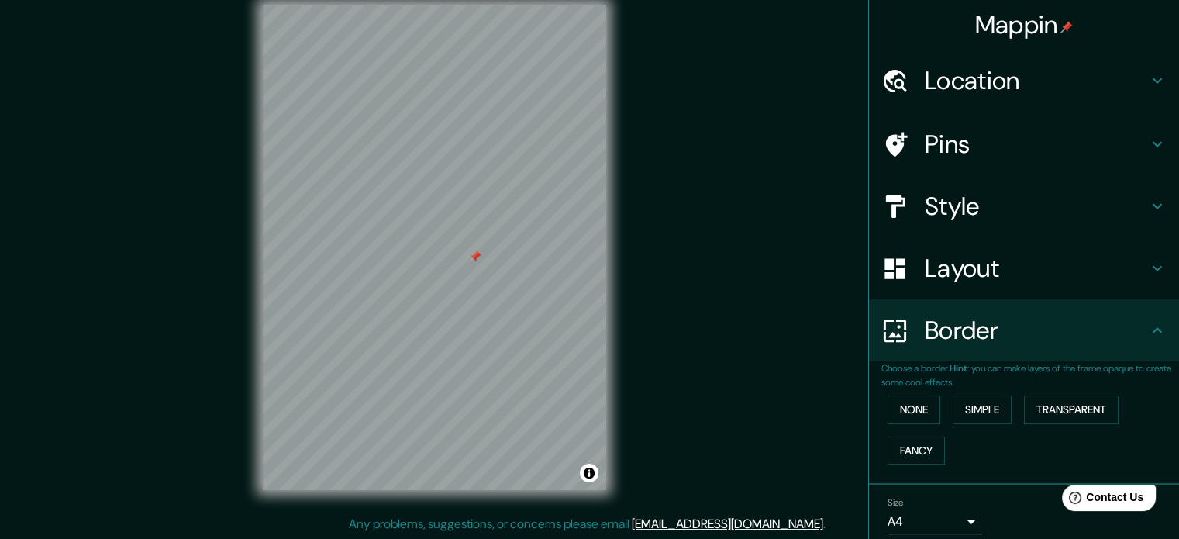
click at [976, 269] on h4 "Layout" at bounding box center [1036, 268] width 223 height 31
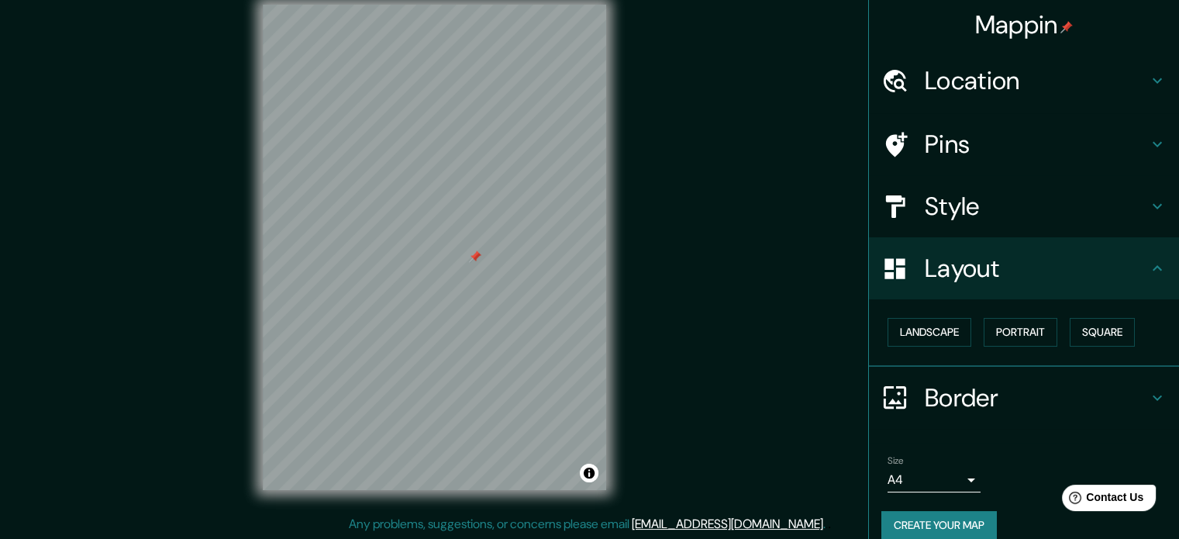
click at [976, 269] on h4 "Layout" at bounding box center [1036, 268] width 223 height 31
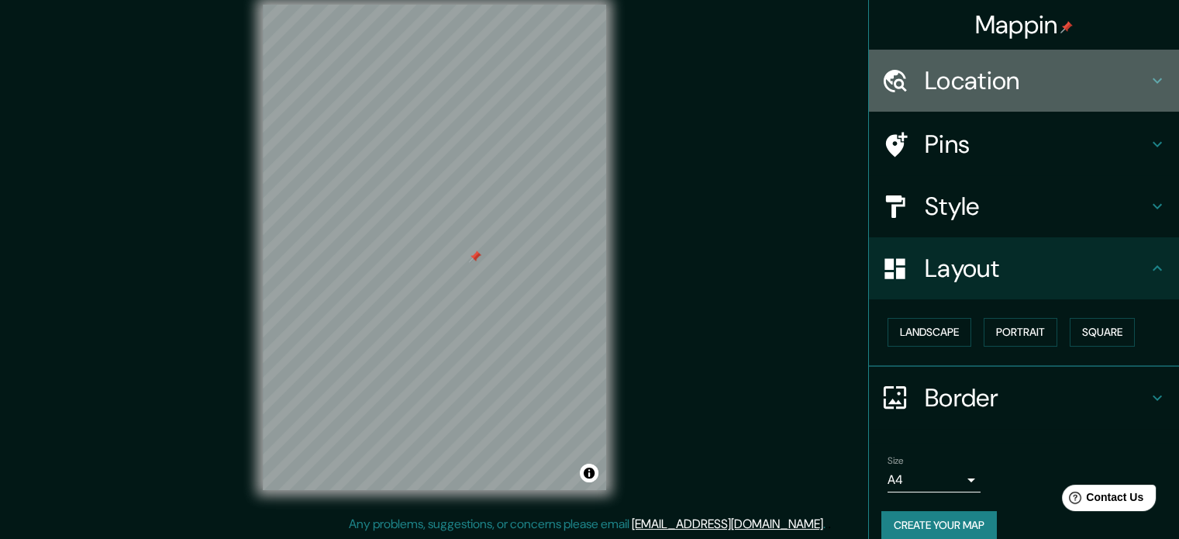
click at [996, 80] on h4 "Location" at bounding box center [1036, 80] width 223 height 31
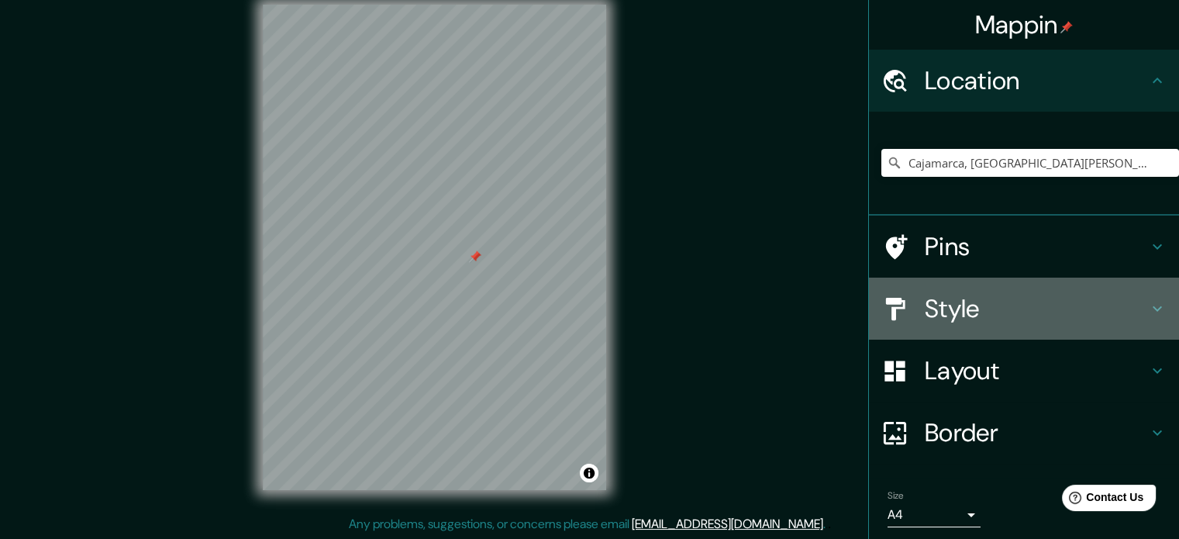
click at [967, 298] on h4 "Style" at bounding box center [1036, 308] width 223 height 31
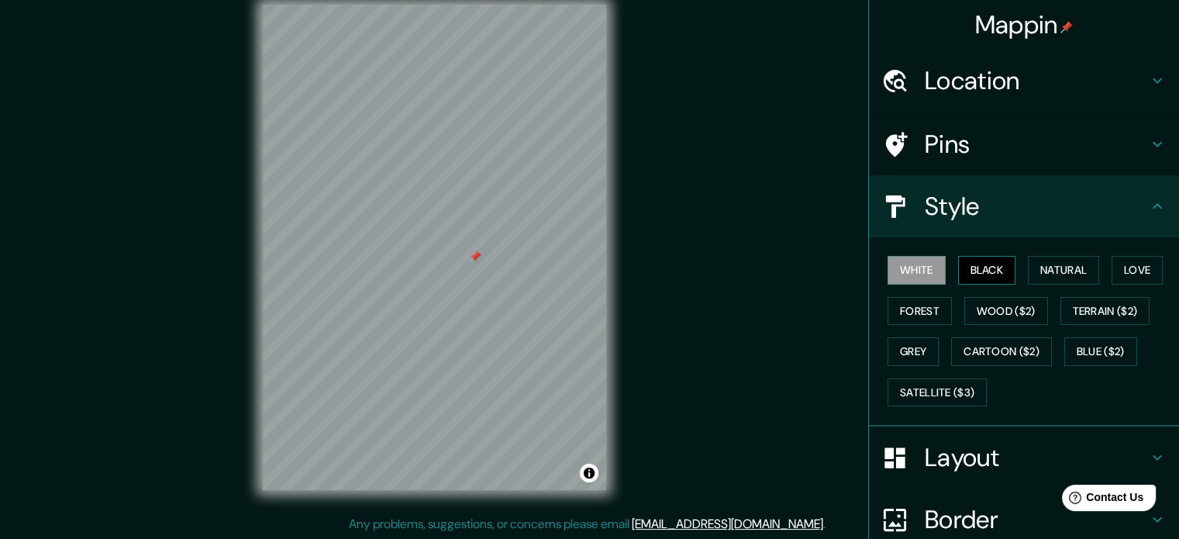
click at [993, 270] on button "Black" at bounding box center [987, 270] width 58 height 29
click at [1033, 263] on button "Natural" at bounding box center [1063, 270] width 71 height 29
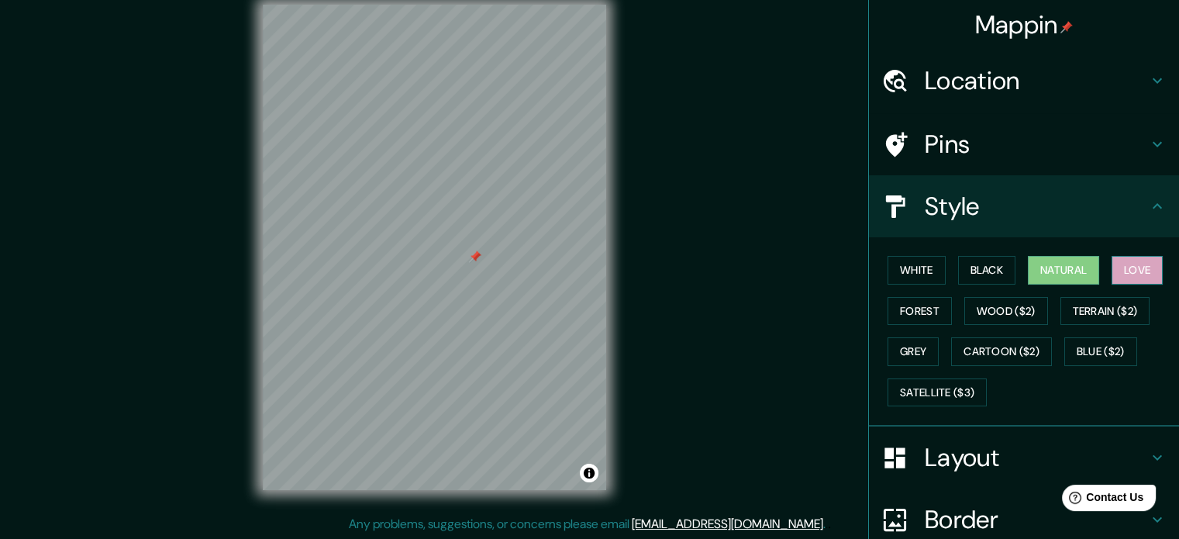
click at [1136, 266] on button "Love" at bounding box center [1136, 270] width 51 height 29
click at [914, 304] on button "Forest" at bounding box center [919, 311] width 64 height 29
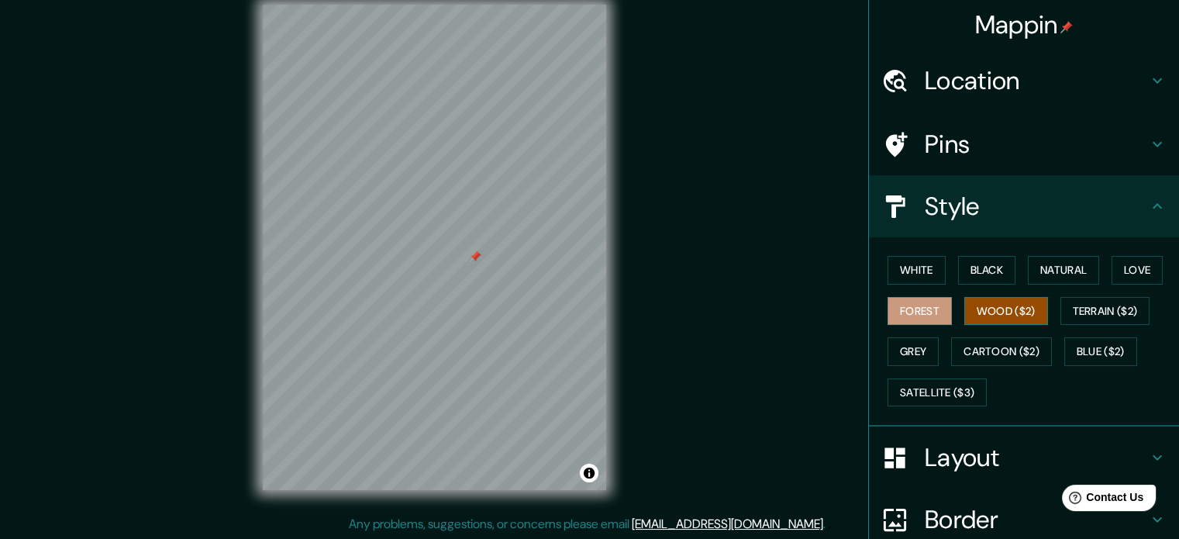
click at [970, 312] on button "Wood ($2)" at bounding box center [1006, 311] width 84 height 29
click at [1091, 318] on button "Terrain ($2)" at bounding box center [1105, 311] width 90 height 29
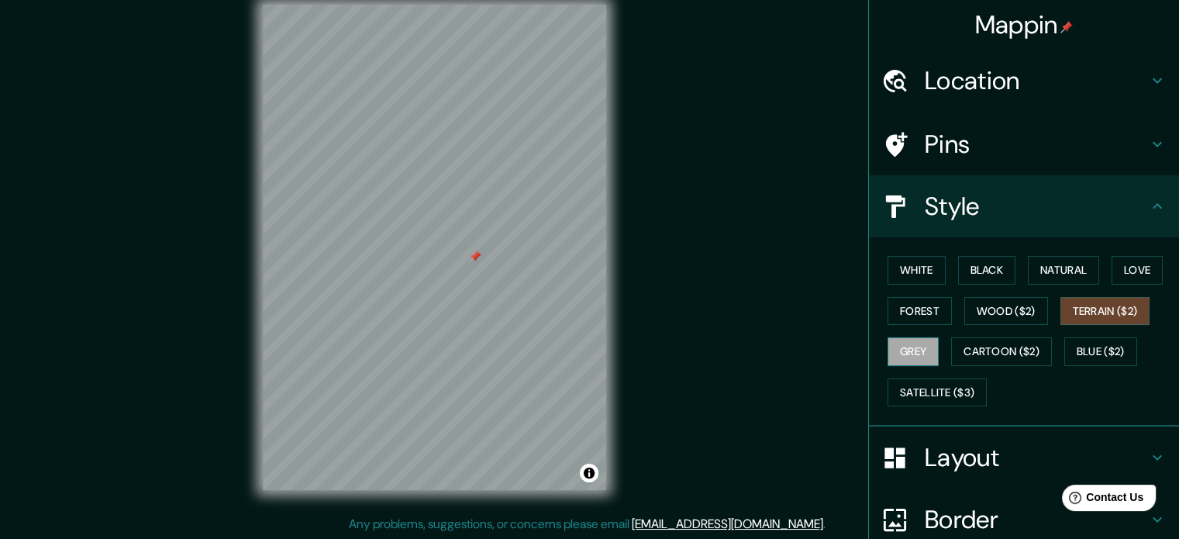
click at [893, 346] on button "Grey" at bounding box center [912, 351] width 51 height 29
click at [970, 355] on button "Cartoon ($2)" at bounding box center [1001, 351] width 101 height 29
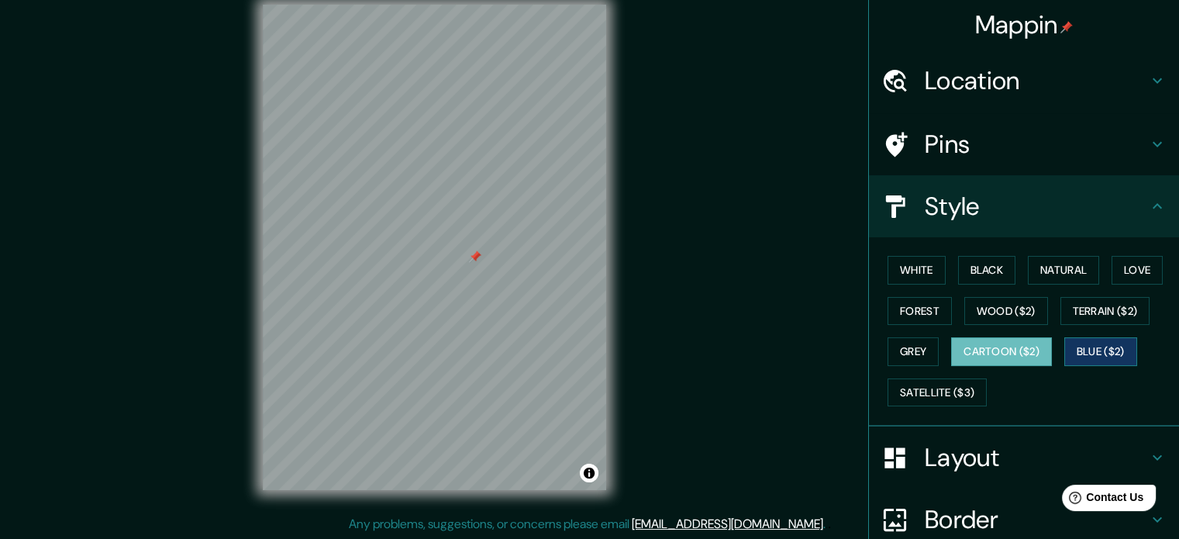
click at [1083, 337] on button "Blue ($2)" at bounding box center [1100, 351] width 73 height 29
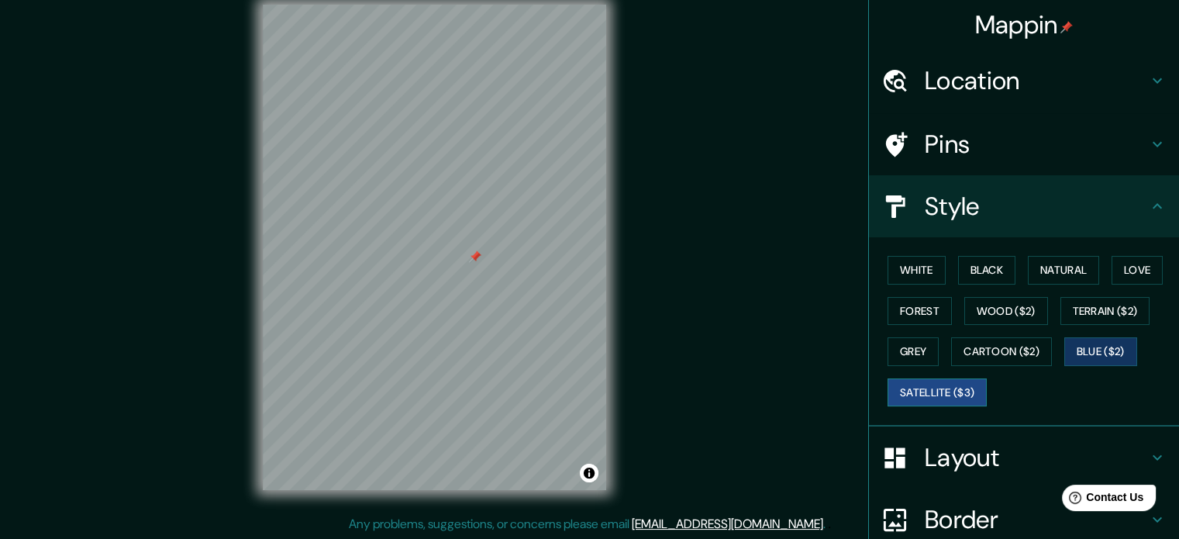
click at [926, 397] on button "Satellite ($3)" at bounding box center [936, 392] width 99 height 29
click at [1100, 343] on button "Blue ($2)" at bounding box center [1100, 351] width 73 height 29
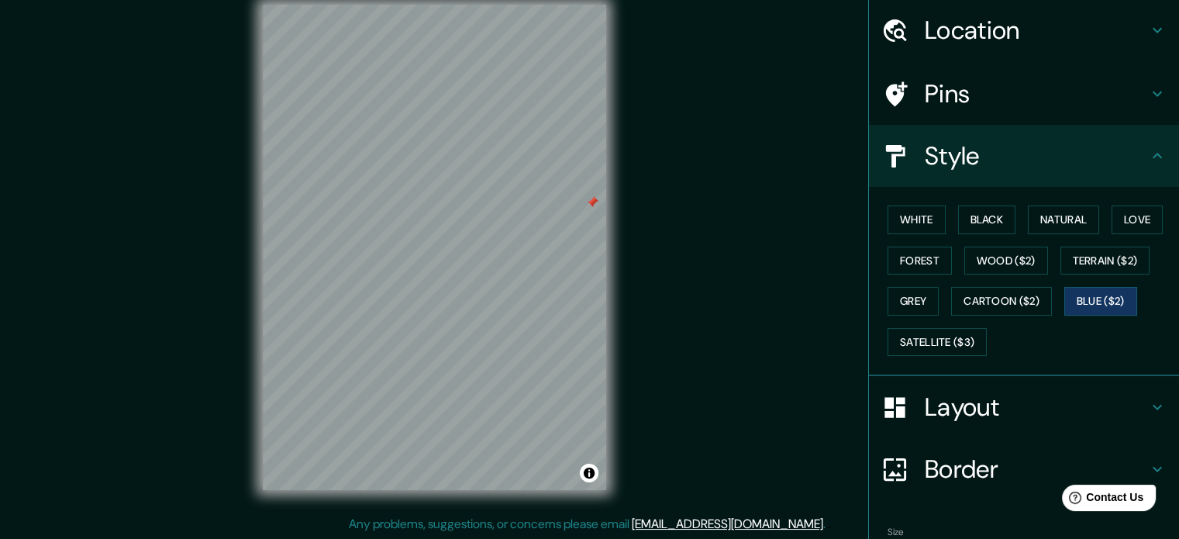
scroll to position [138, 0]
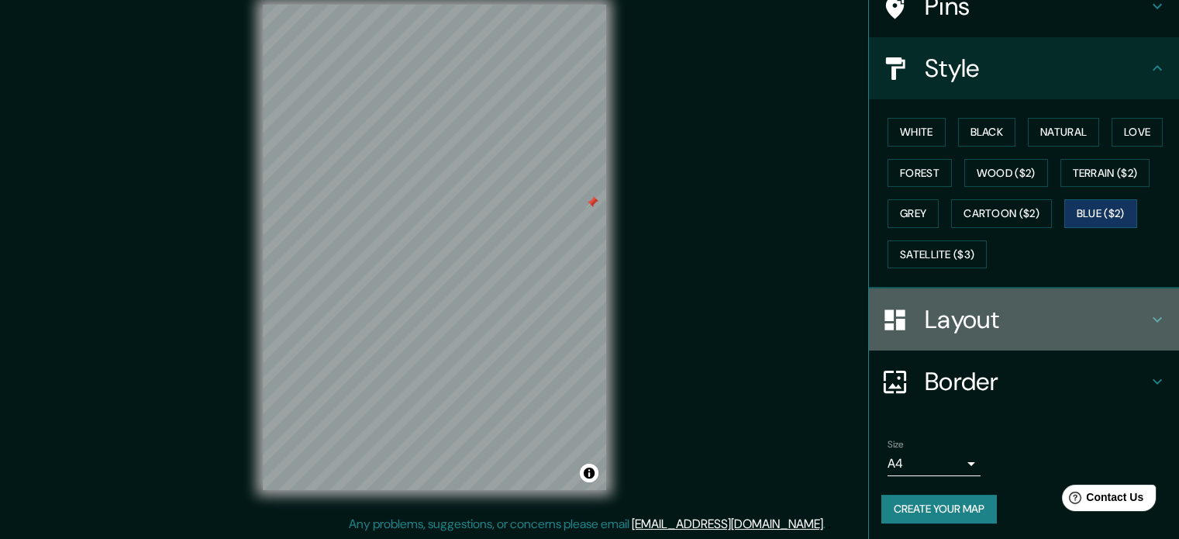
click at [1148, 310] on icon at bounding box center [1157, 319] width 19 height 19
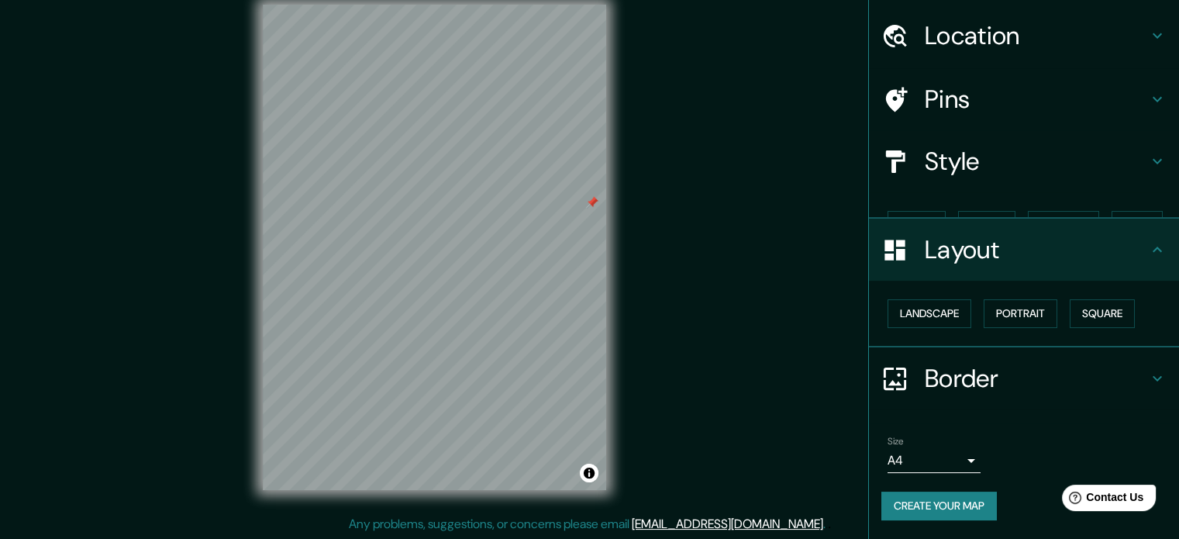
scroll to position [17, 0]
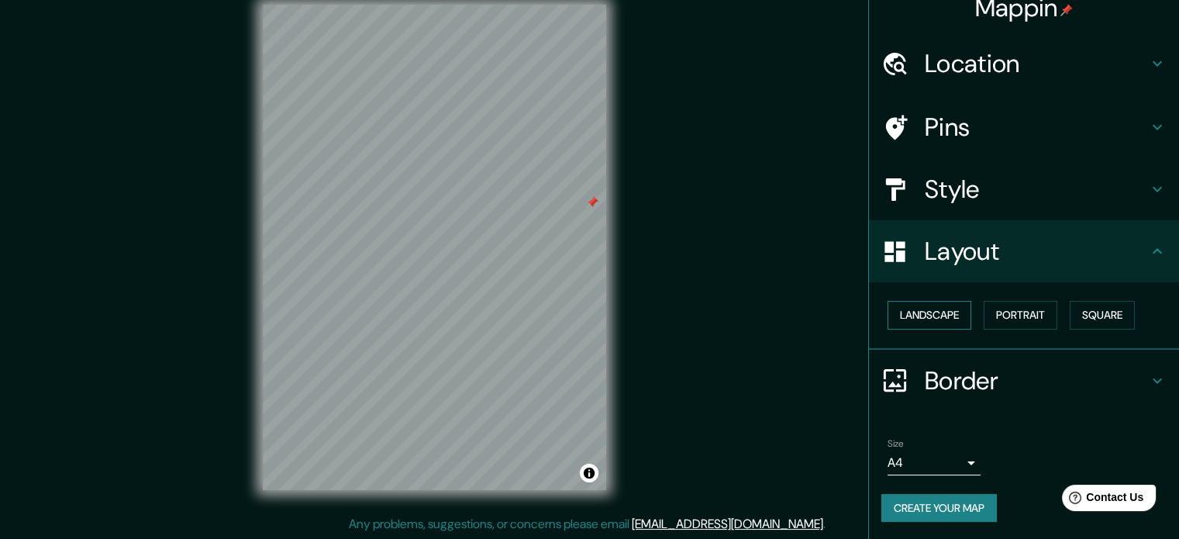
click at [916, 319] on button "Landscape" at bounding box center [929, 315] width 84 height 29
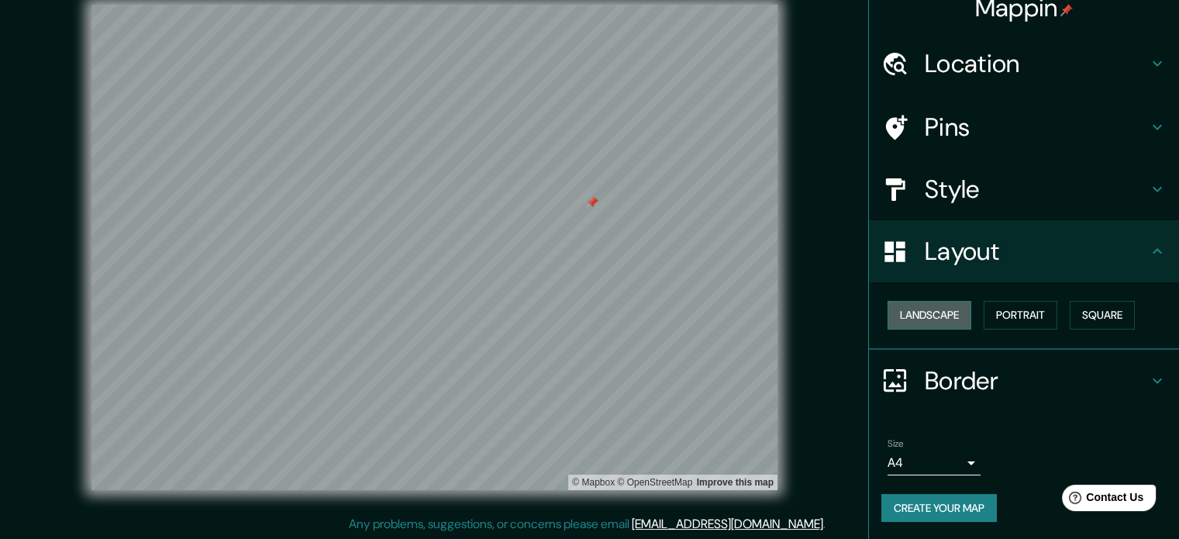
click at [918, 315] on button "Landscape" at bounding box center [929, 315] width 84 height 29
click at [1014, 312] on button "Portrait" at bounding box center [1020, 315] width 74 height 29
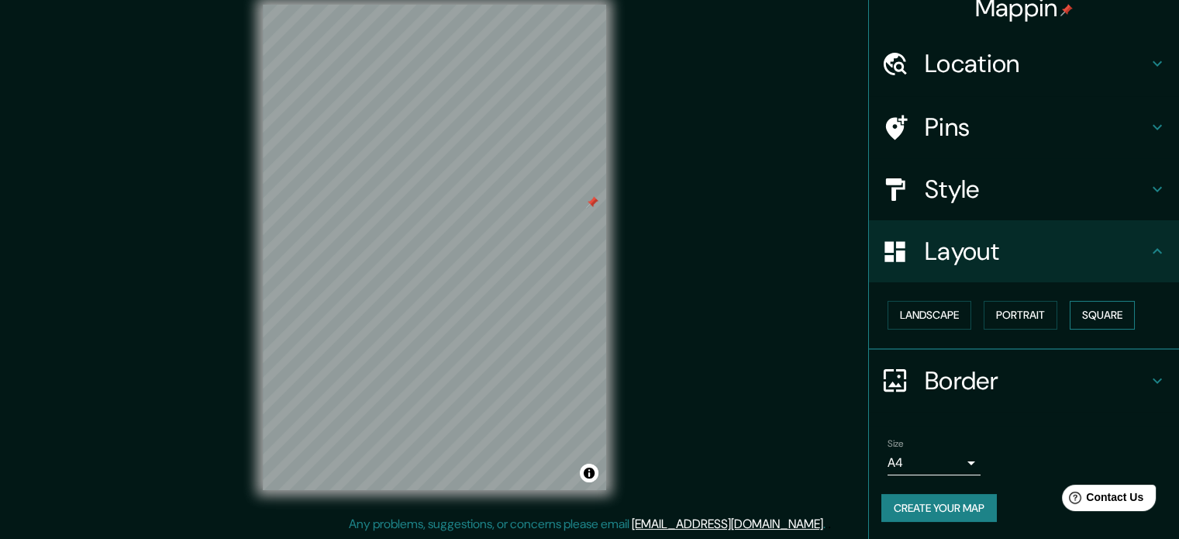
click at [1090, 307] on button "Square" at bounding box center [1101, 315] width 65 height 29
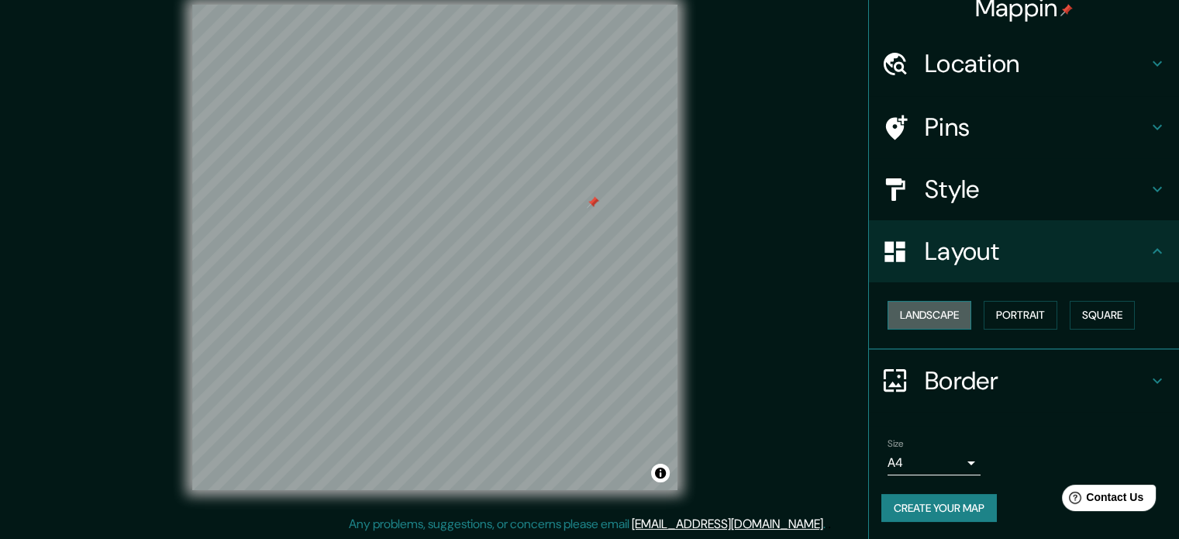
click at [932, 316] on button "Landscape" at bounding box center [929, 315] width 84 height 29
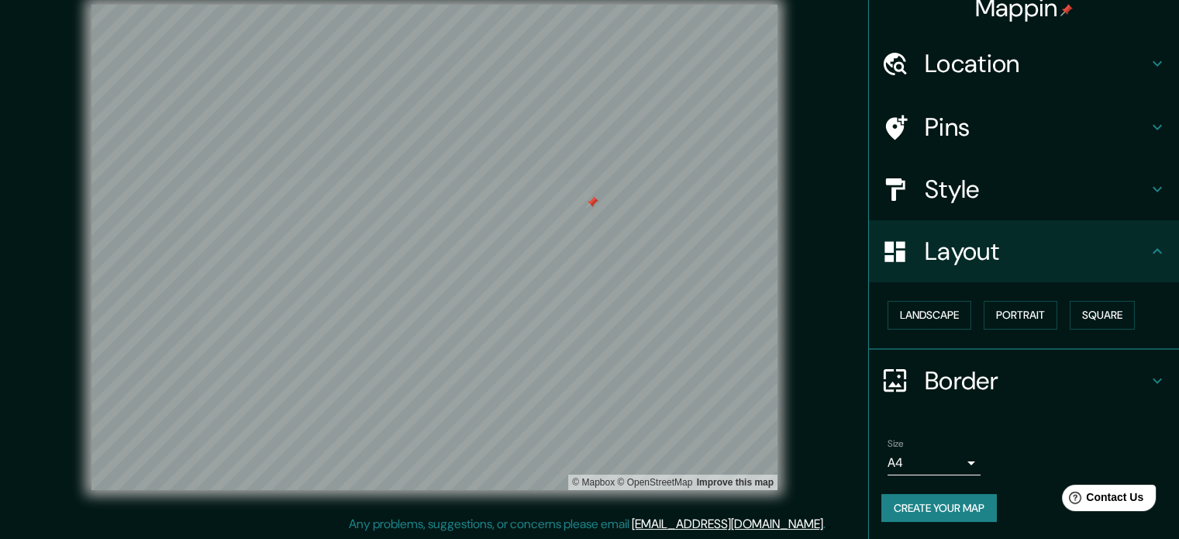
click at [946, 377] on h4 "Border" at bounding box center [1036, 380] width 223 height 31
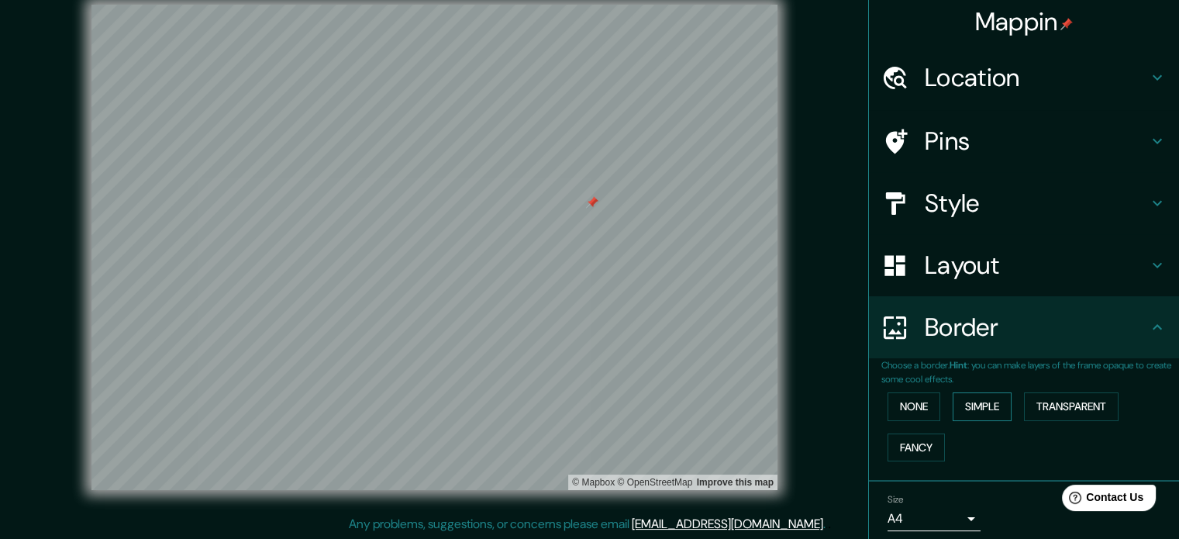
scroll to position [0, 0]
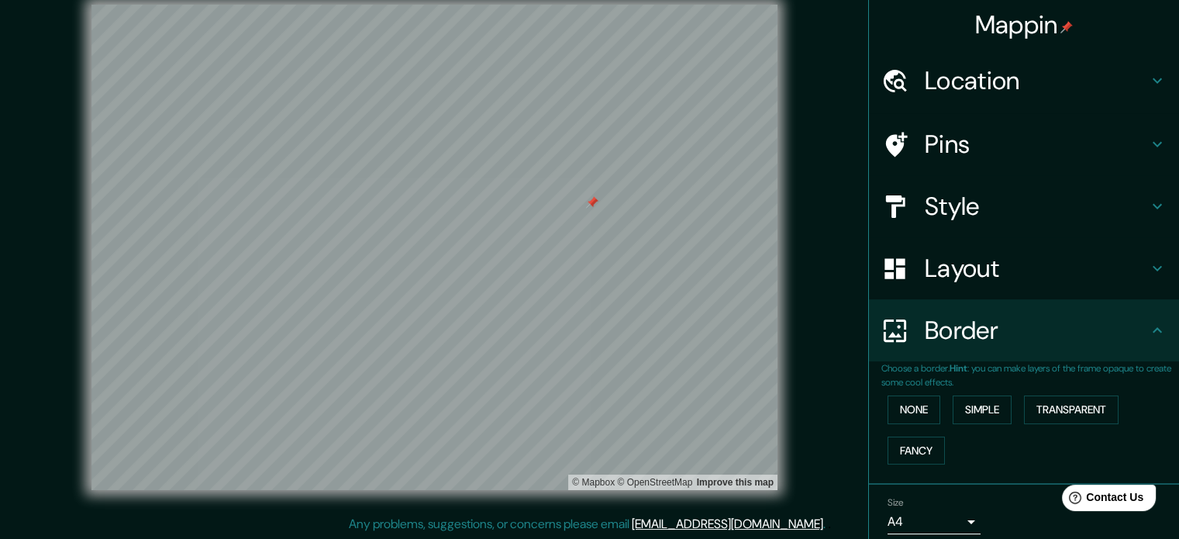
click at [986, 84] on h4 "Location" at bounding box center [1036, 80] width 223 height 31
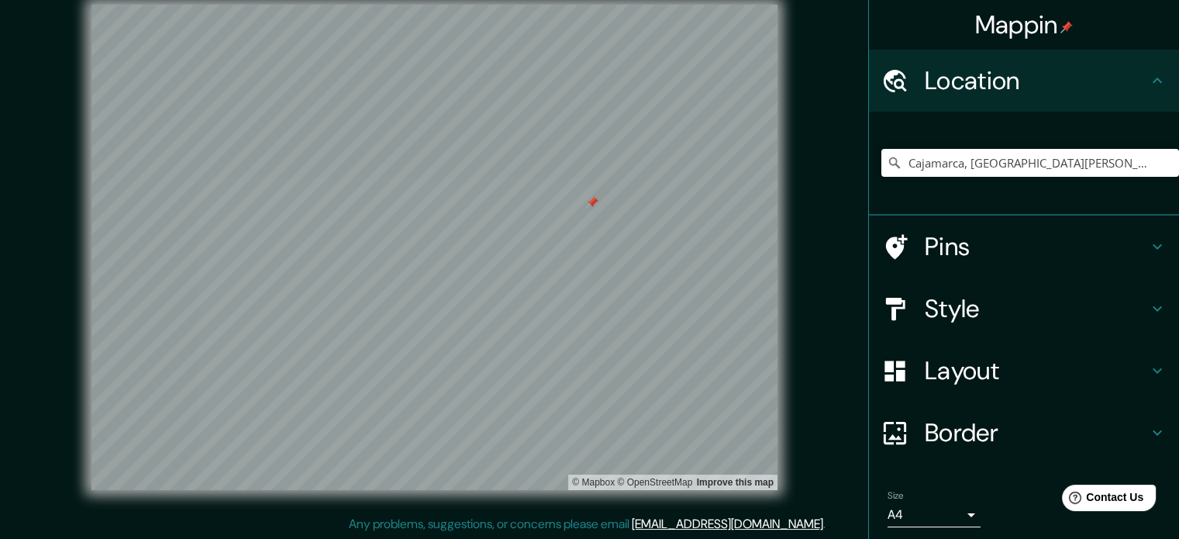
click at [990, 253] on h4 "Pins" at bounding box center [1036, 246] width 223 height 31
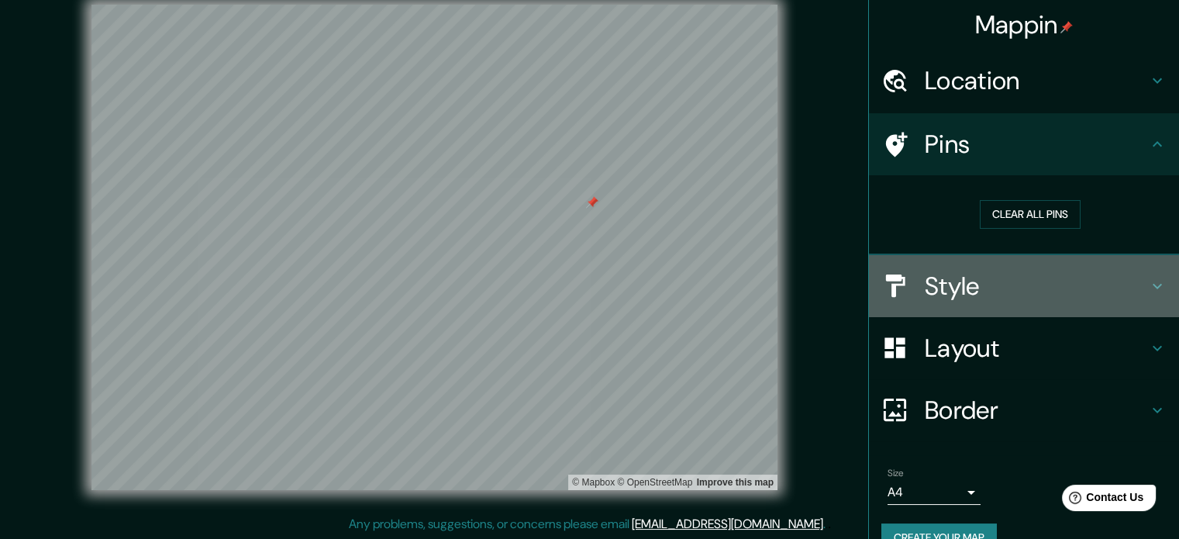
click at [975, 270] on h4 "Style" at bounding box center [1036, 285] width 223 height 31
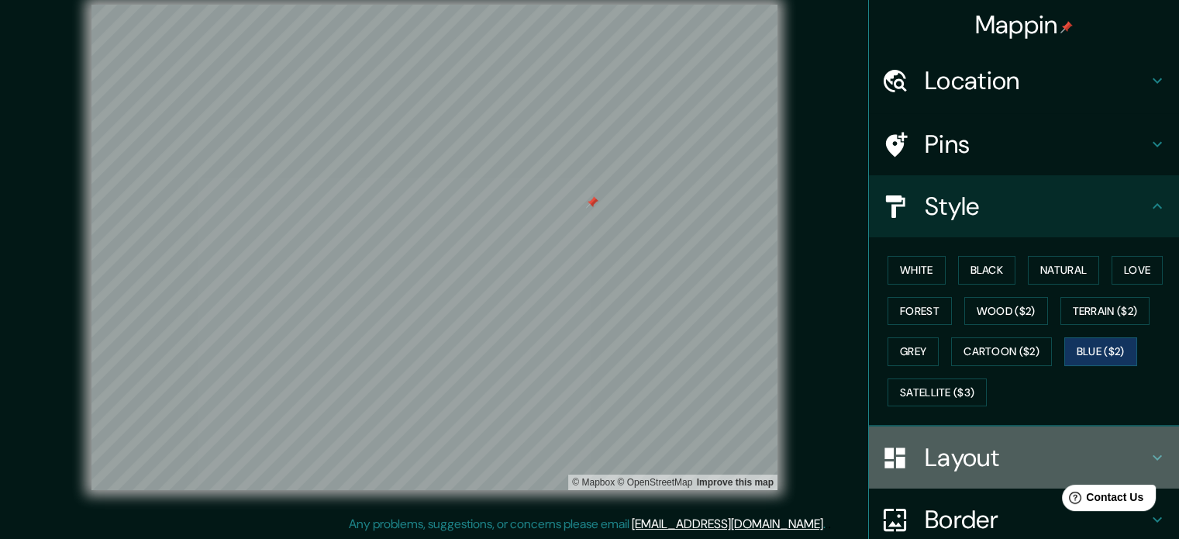
click at [963, 460] on h4 "Layout" at bounding box center [1036, 457] width 223 height 31
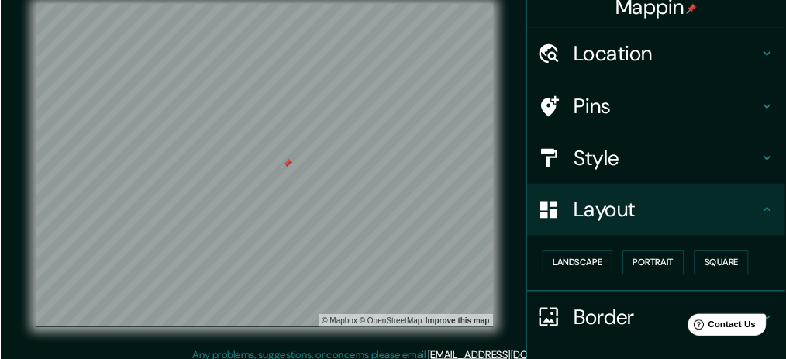
scroll to position [17, 0]
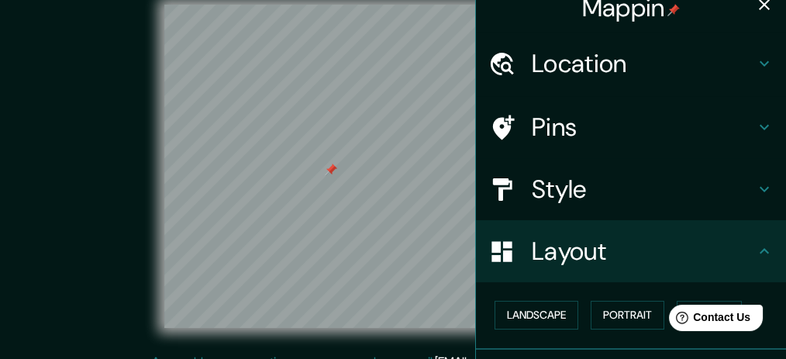
drag, startPoint x: 321, startPoint y: 170, endPoint x: 329, endPoint y: 172, distance: 8.8
click at [329, 172] on div at bounding box center [331, 170] width 12 height 12
click at [600, 133] on h4 "Pins" at bounding box center [643, 127] width 223 height 31
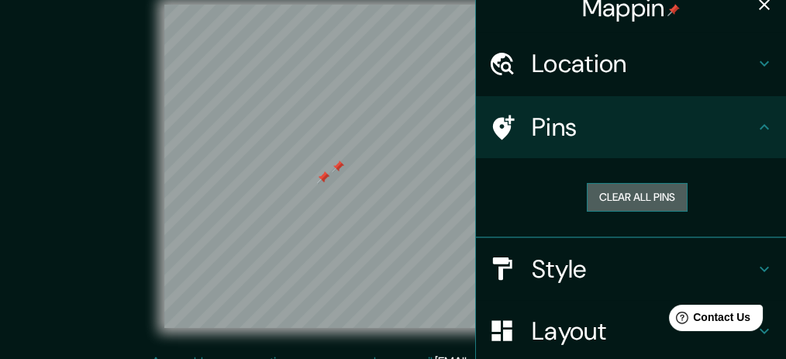
click at [625, 194] on button "Clear all pins" at bounding box center [637, 197] width 101 height 29
